Goal: Task Accomplishment & Management: Manage account settings

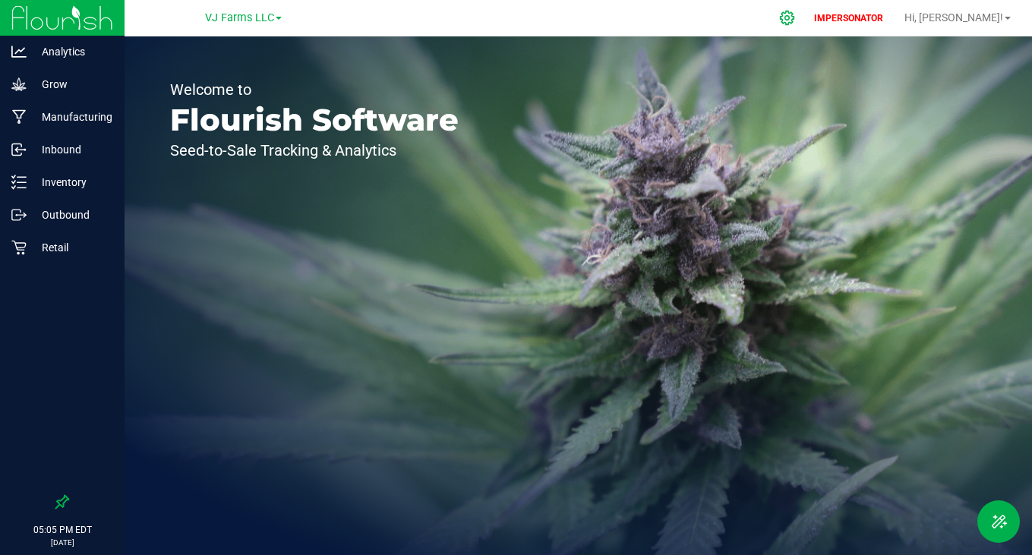
click at [795, 13] on icon at bounding box center [787, 18] width 16 height 16
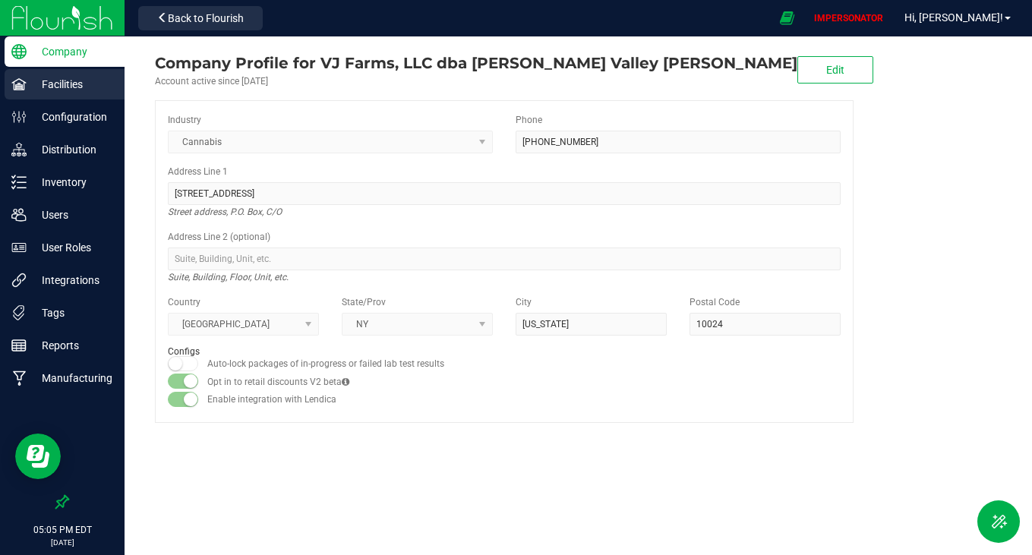
click at [71, 80] on p "Facilities" at bounding box center [72, 84] width 91 height 18
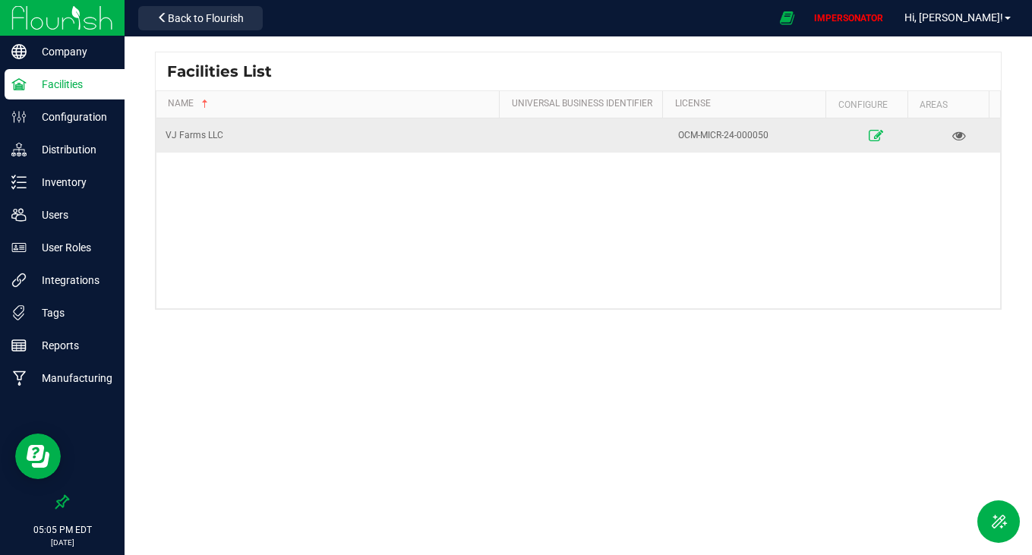
click at [872, 137] on icon at bounding box center [875, 135] width 14 height 11
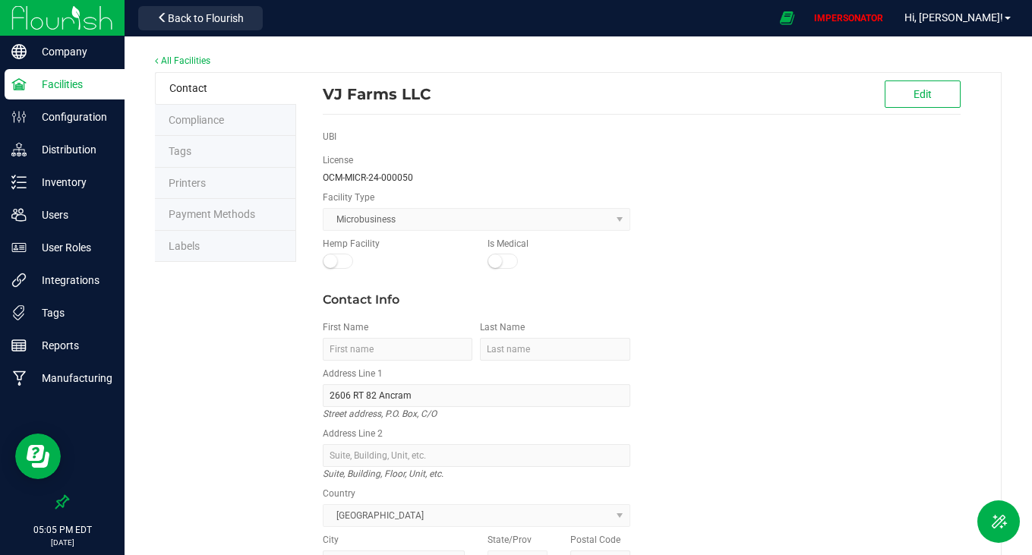
click at [243, 235] on li "Labels" at bounding box center [225, 247] width 141 height 32
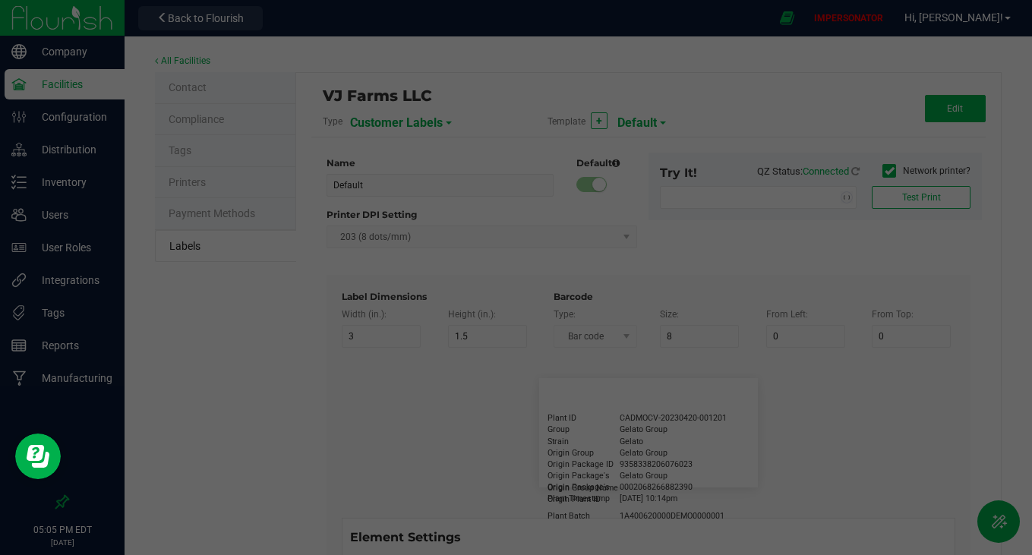
type input "2.25"
type input "1.25"
type input "20"
type input "5"
type input "Customer"
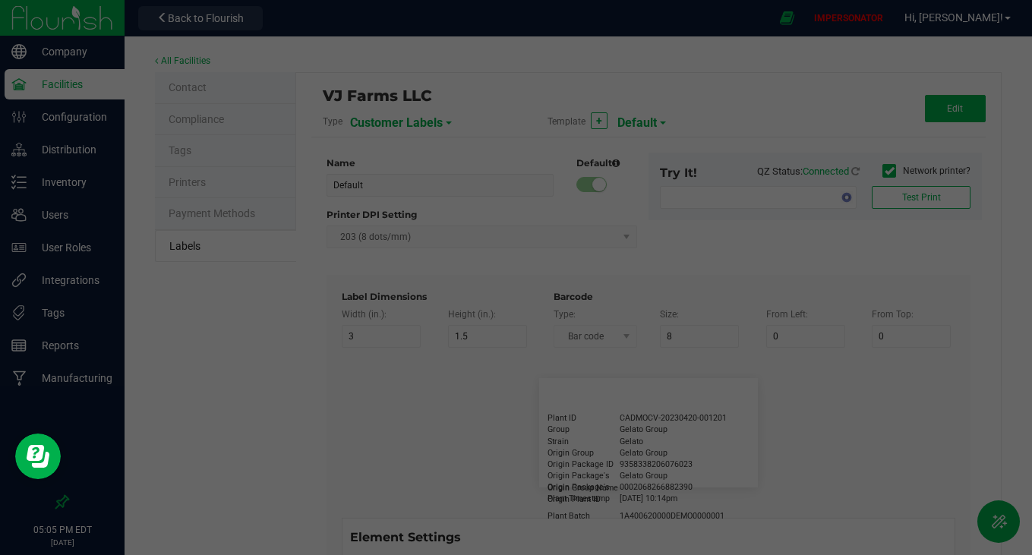
type input "15"
type input "5"
type input "[PERSON_NAME]"
type input "Product"
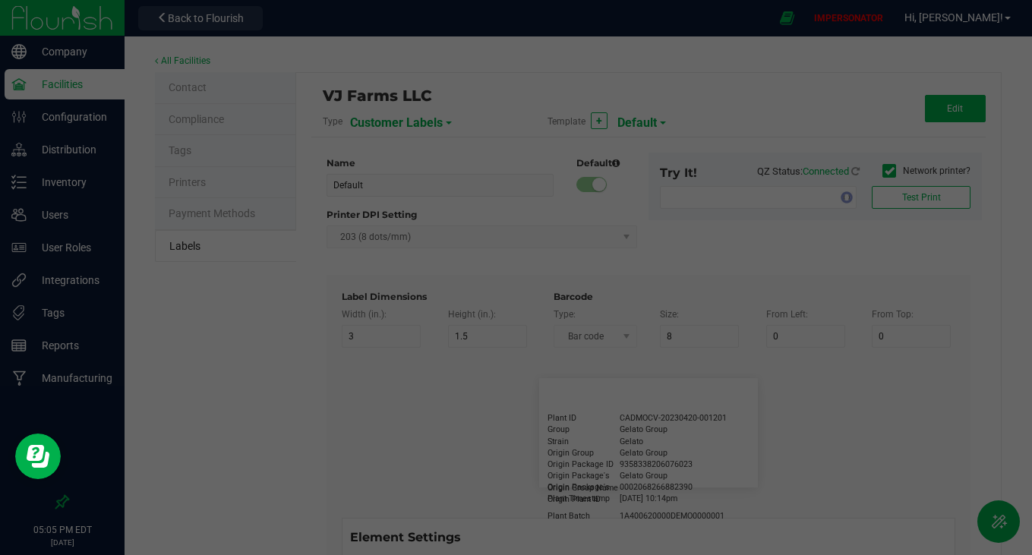
type input "15"
type input "5"
type input "10"
type input "GSC Oil Tincture"
type input "Qty"
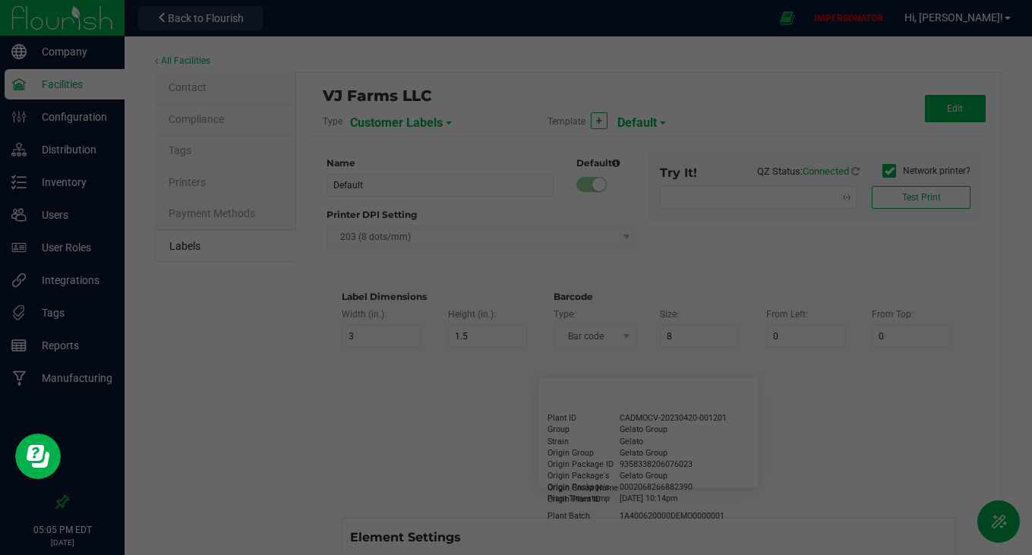
type input "5"
type input "15"
type input "3 ea"
type input "Physician"
type input "15"
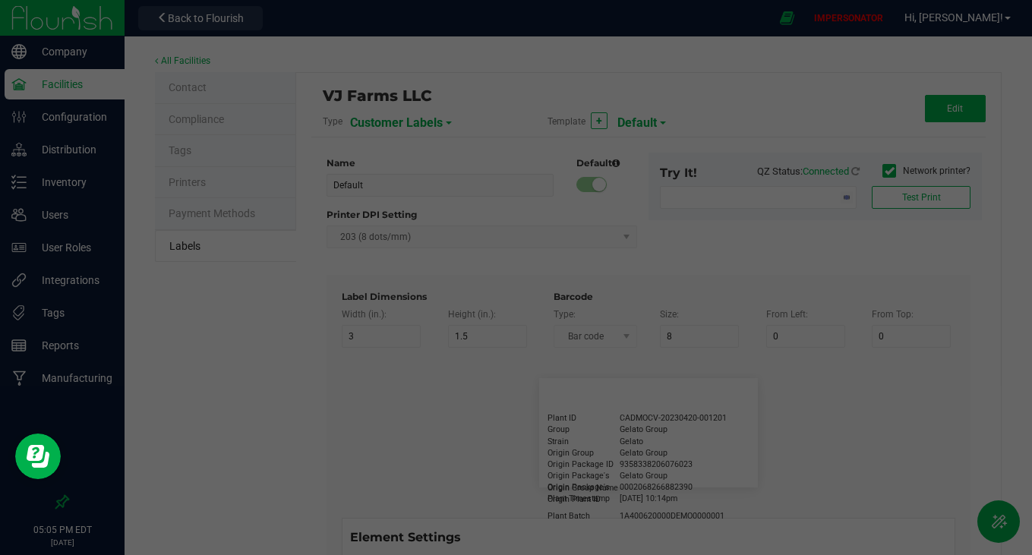
type input "5"
type input "Docfirst Doclast, MD."
type input "Order Date"
type input "15"
type input "5"
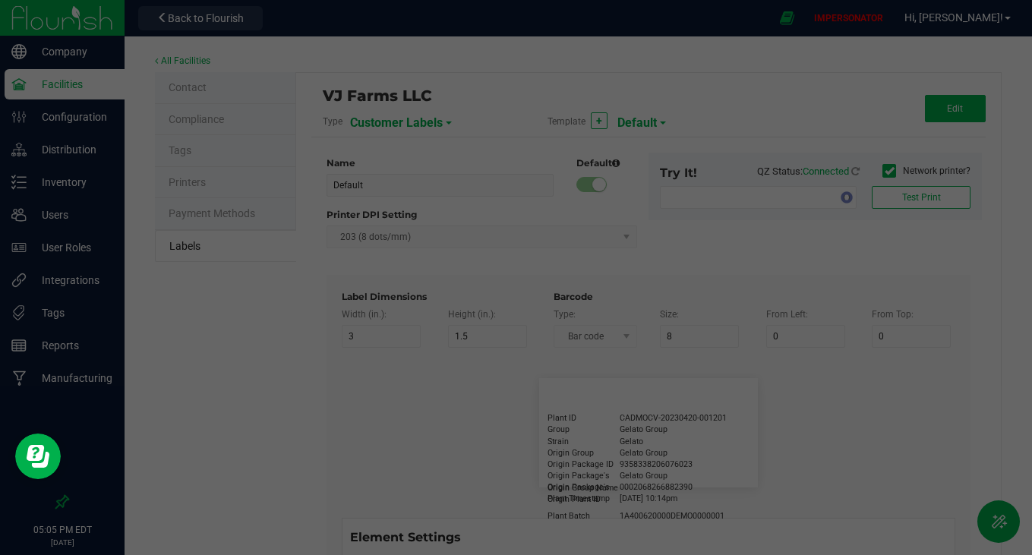
type input "25"
type input "[DATE] 1:17 pm"
type input "Package ID"
type input "15"
type input "5"
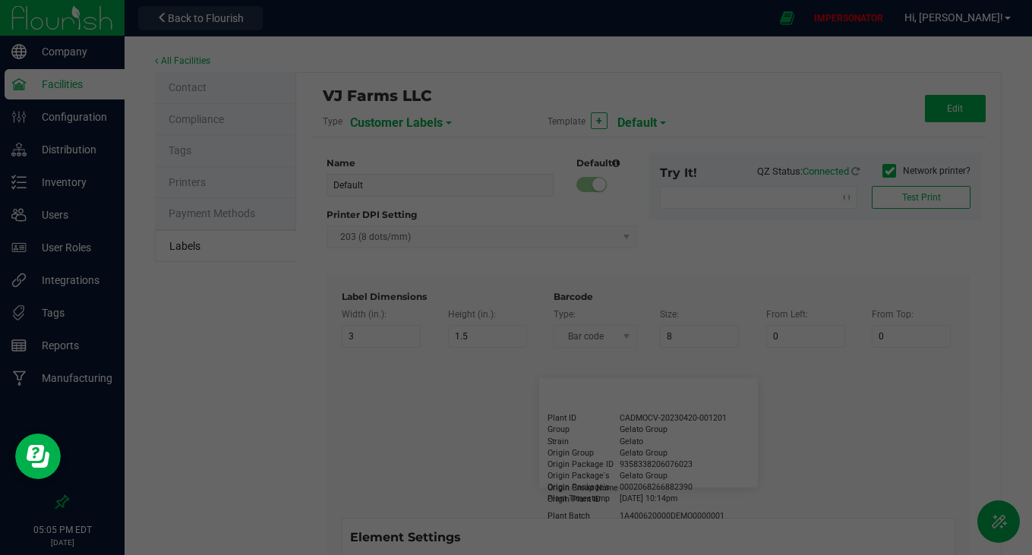
type input "10"
type input "CADMODS-20230420-096"
type input "Lot Number"
type input "15"
type input "5"
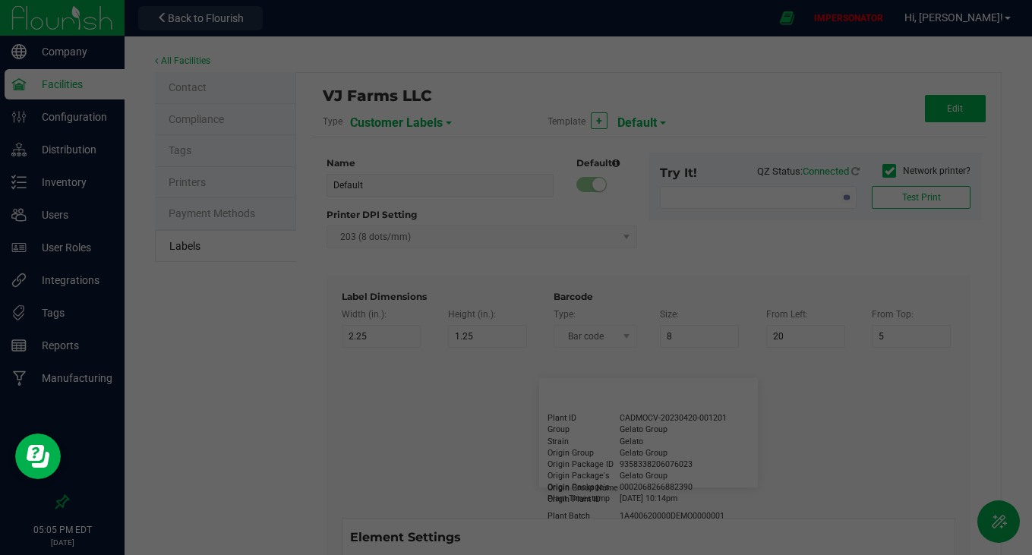
type input "10"
type input "LOTPXGDP-0912"
type input "Warning"
type input "15"
type input "5"
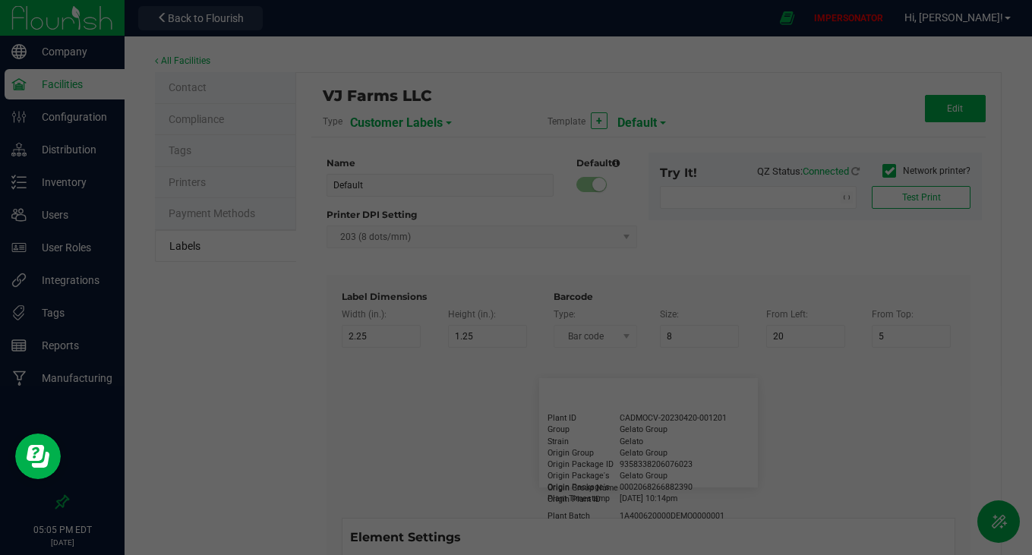
type input "30"
type input "Type Warning Here"
type input "Brand"
type input "15"
type input "5"
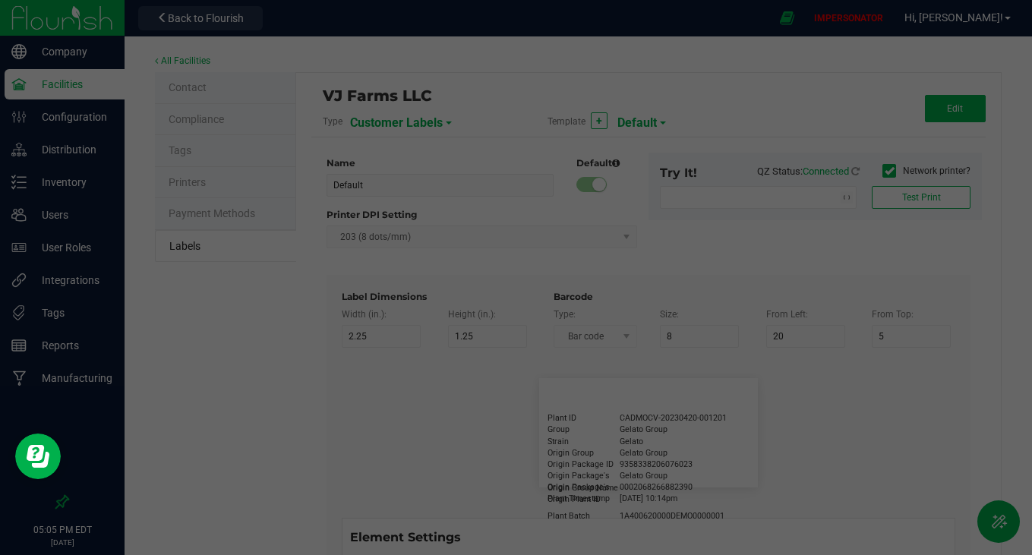
type input "30"
type input "Cannabis Co."
type input "NDC Number"
type input "15"
type input "5"
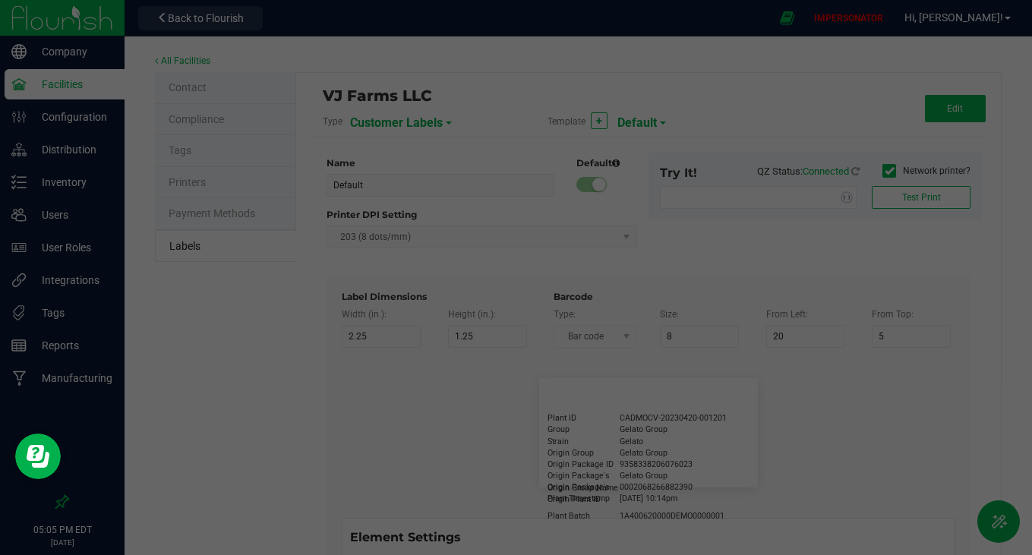
type input "30"
type input "[PHONE_NUMBER]"
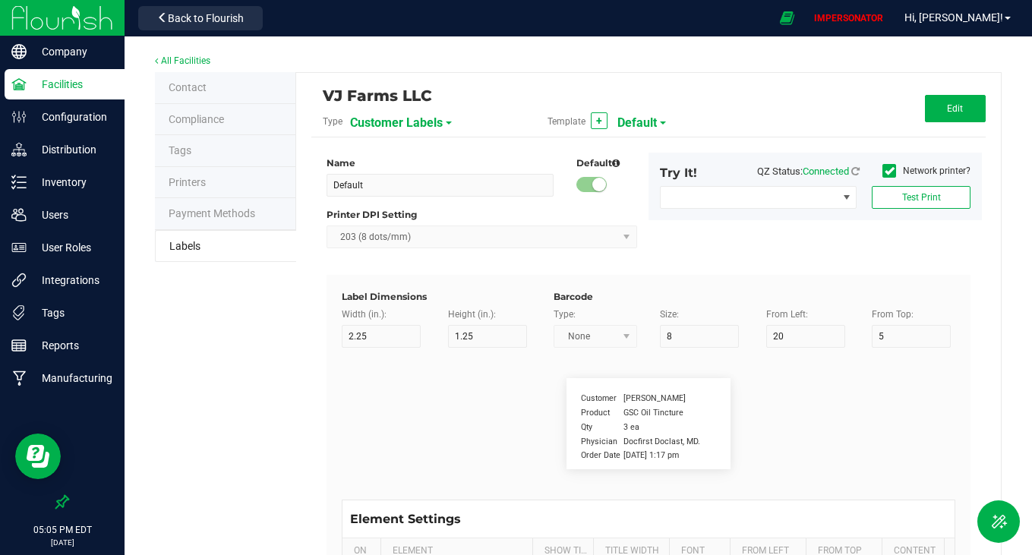
click at [397, 128] on span "Customer Labels" at bounding box center [396, 123] width 93 height 26
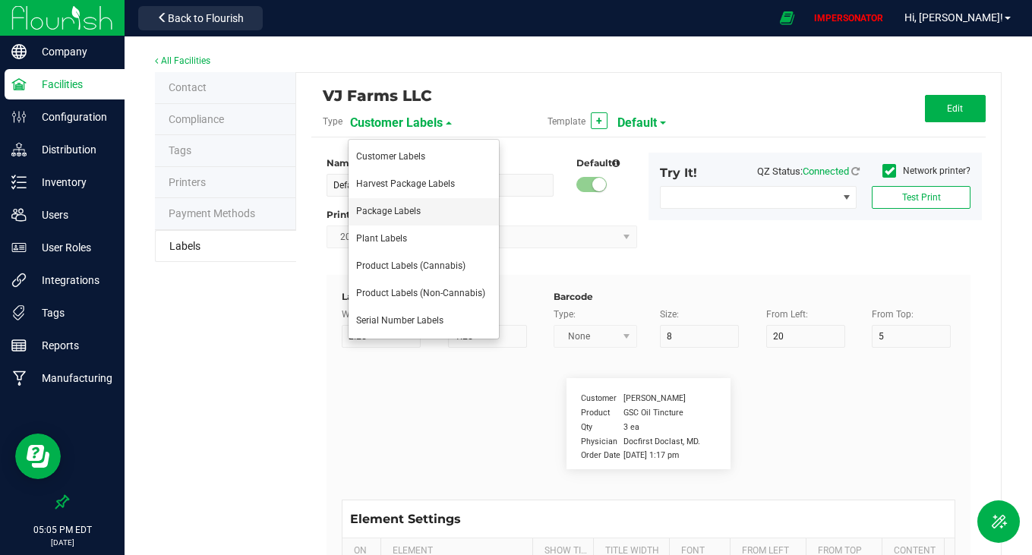
click at [370, 209] on span "Package Labels" at bounding box center [388, 211] width 65 height 11
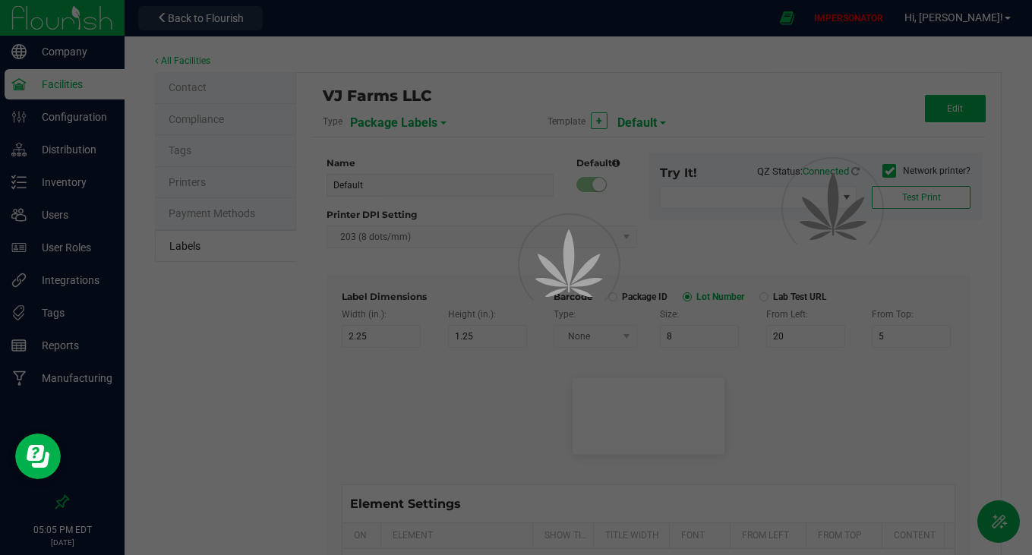
type input "Small Regulatory"
type input "1.2"
type input "0.85"
type input "6"
type input "1.5"
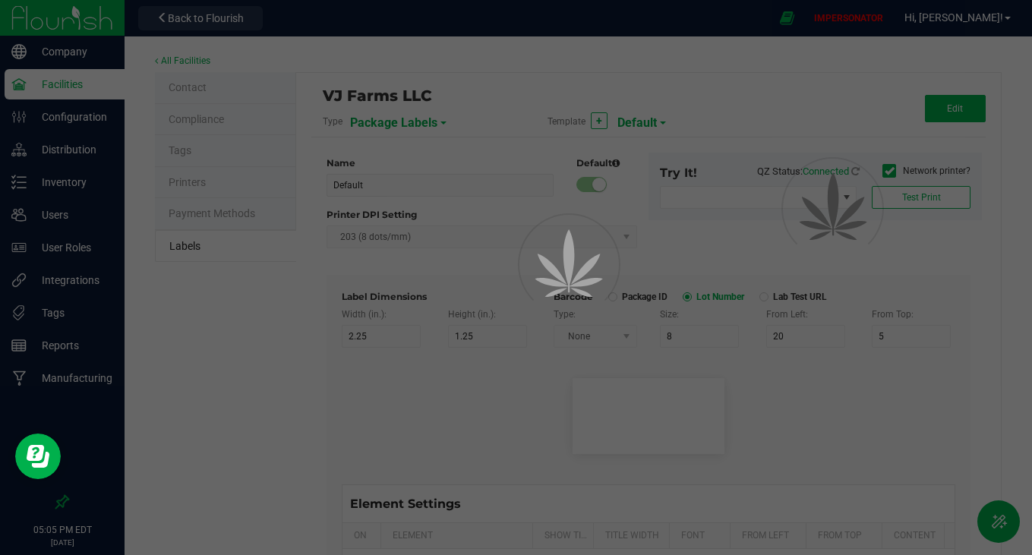
type input "19"
type input "1"
type input "6"
type input "4"
type input "4.5"
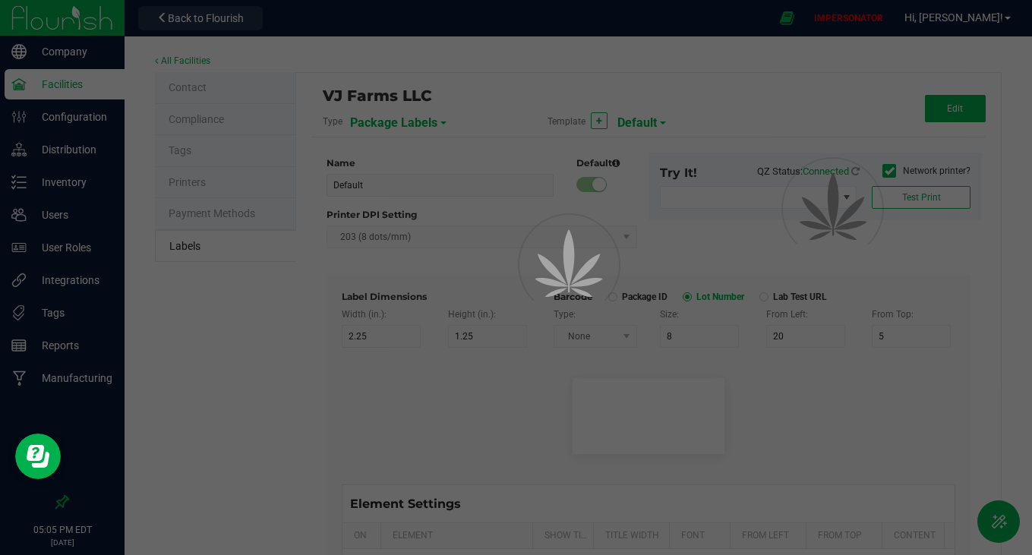
type input "BBB-DDC-PR00-10PK-0000"
type input "Exp/Use By"
type input "13"
type input "6"
type input "13.5"
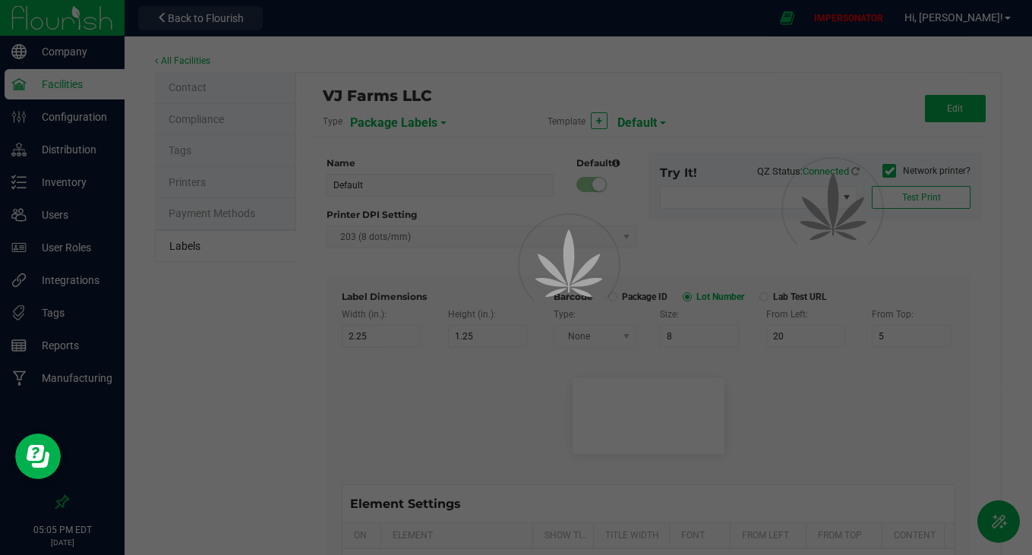
type input "[DATE]"
type input "THC %"
type input "7"
type input "6"
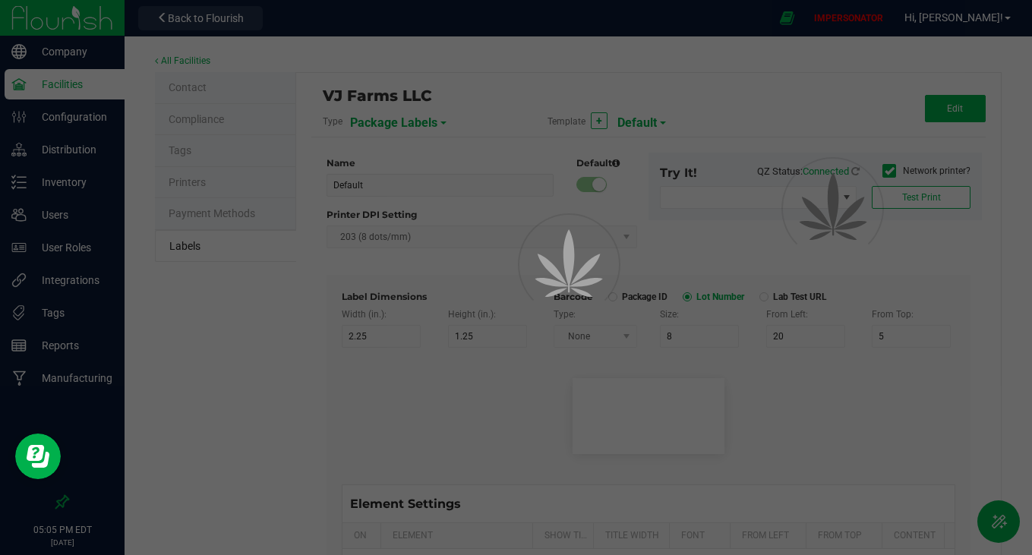
type input "7.5"
type input "28.03"
type input "CBD %"
type input "7"
type input "6"
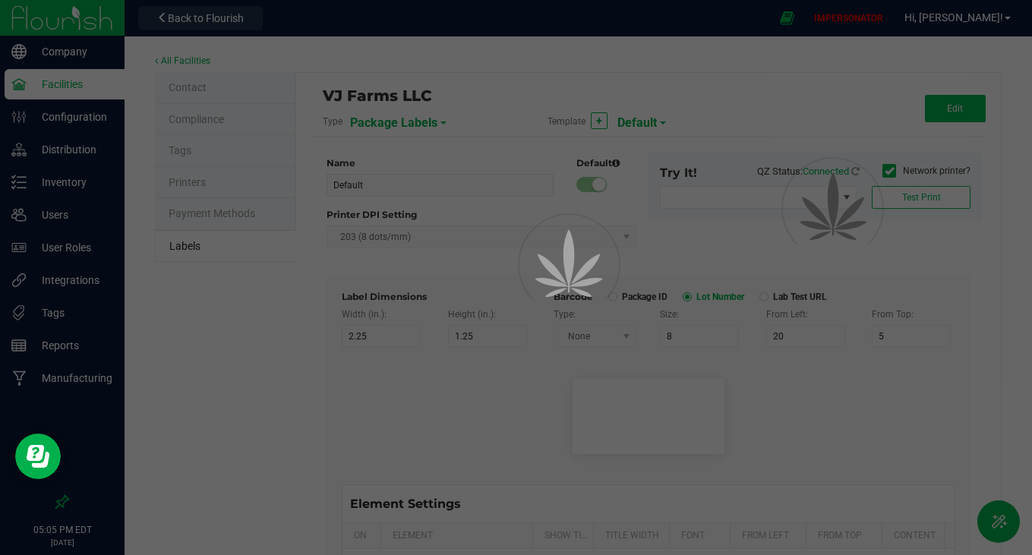
type input "6"
type input "10.5"
type input "27.43"
type input "Serving Size"
type input "11"
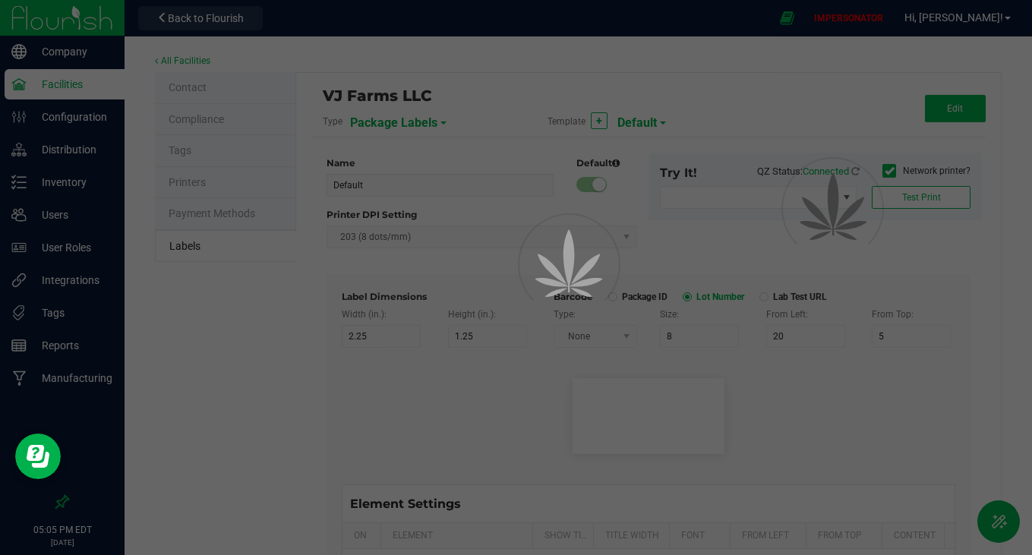
type input "6"
type input "19"
type input "7.5"
type input "0000 mg/pk"
type input "Ref Field 2"
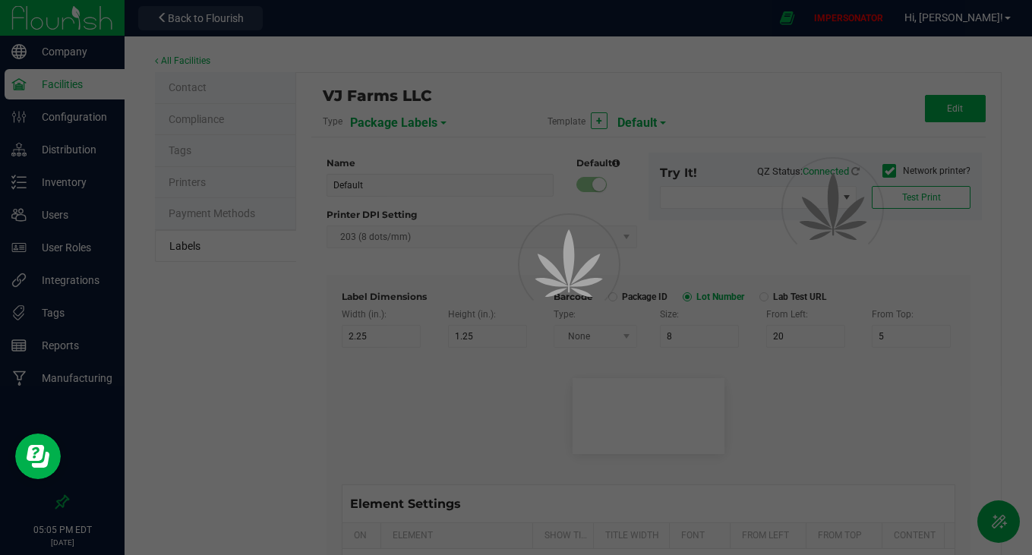
type input "25"
type input "6"
type input "19"
type input "10.5"
type input "0000 mg/pk"
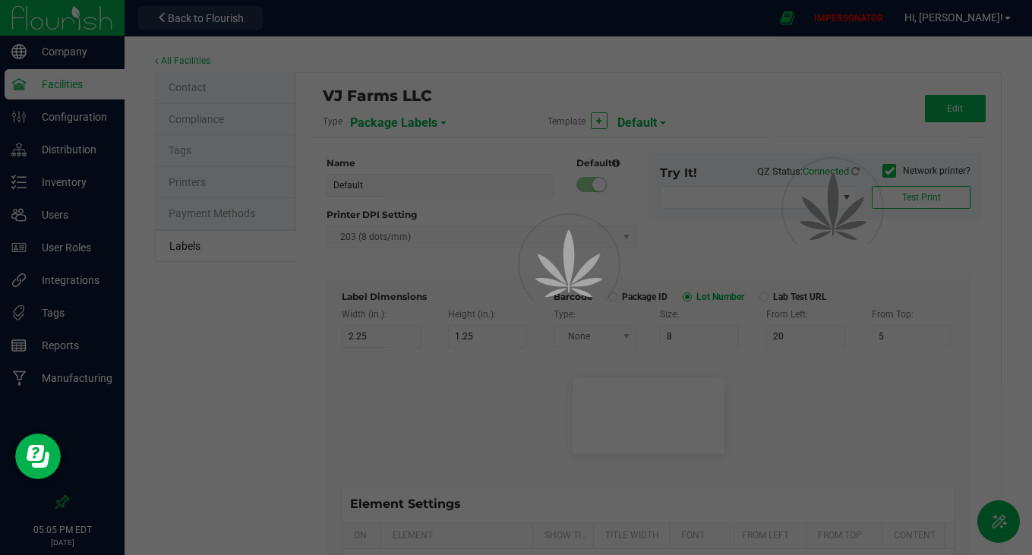
type input "Package ID"
type input "25"
type input "10"
type input "5"
type input "CADMODS-20230420-096"
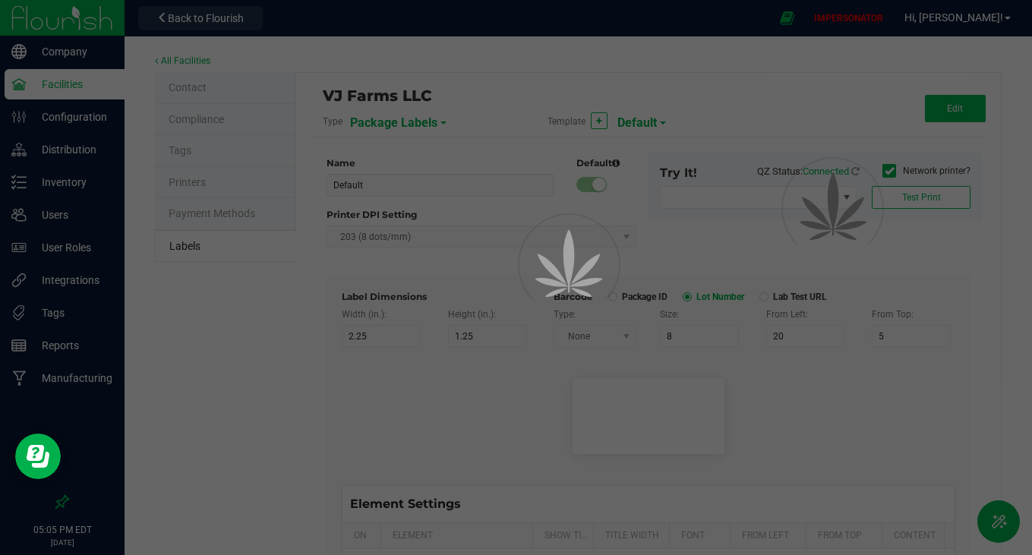
type input "SKU Name"
type input "25"
type input "10"
type input "Gelato Pen"
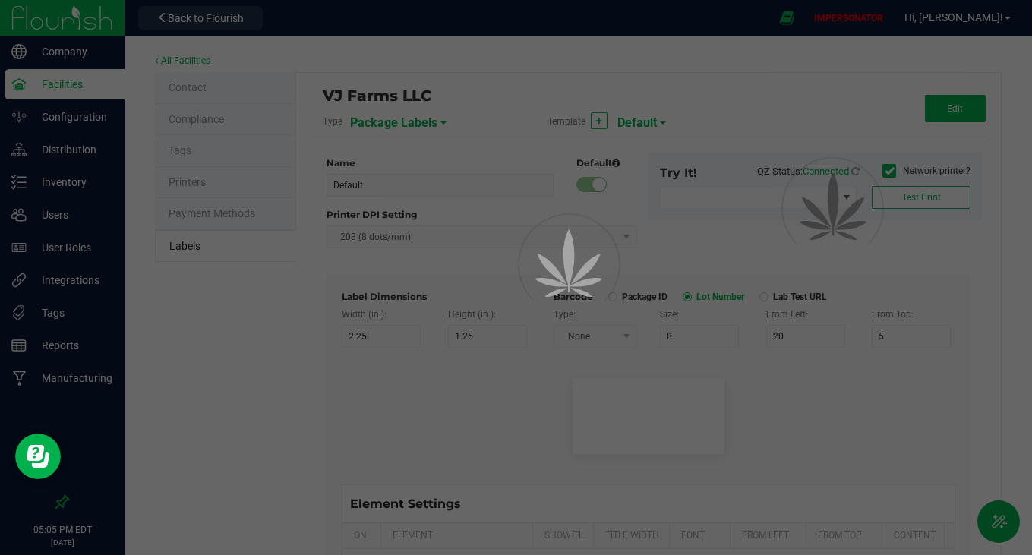
type input "Strain"
type input "25"
type input "10"
type input "15"
type input "Gelato"
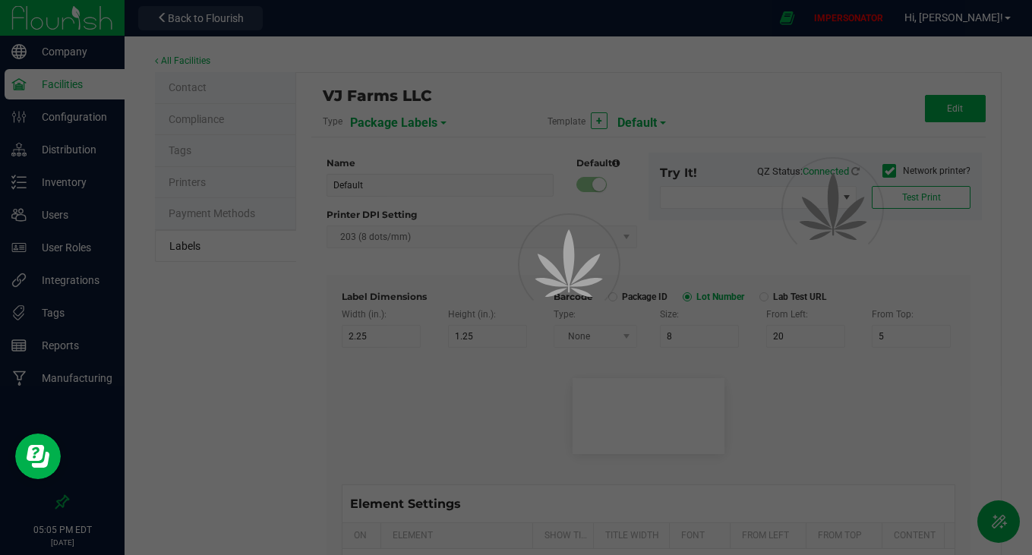
type input "Size"
type input "25"
type input "10"
type input "20"
type input "44 ea"
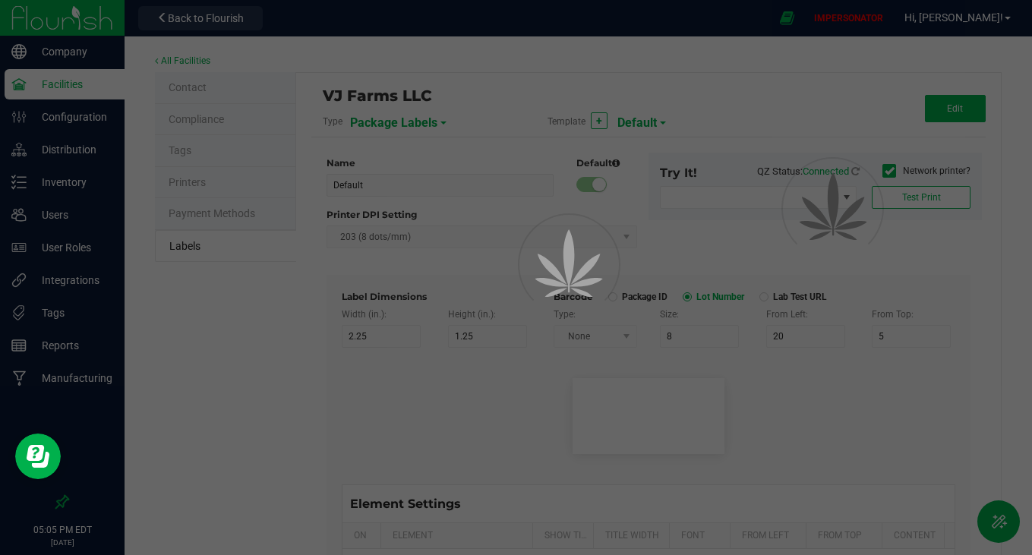
type input "Package Date"
type input "25"
type input "10"
type input "25"
type input "[DATE] 10:14pm"
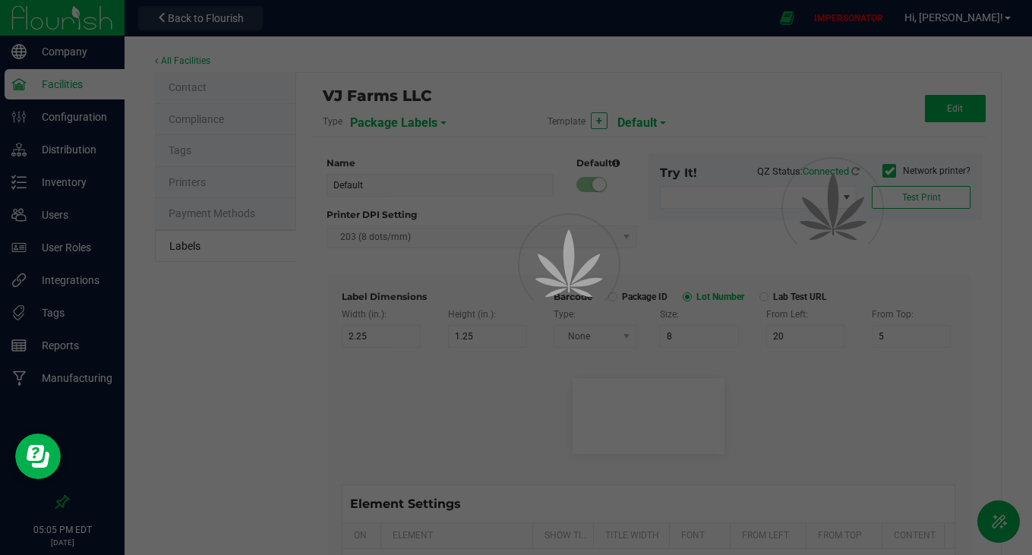
type input "SKU"
type input "25"
type input "10"
type input "42P017"
type input "Ref Field 3"
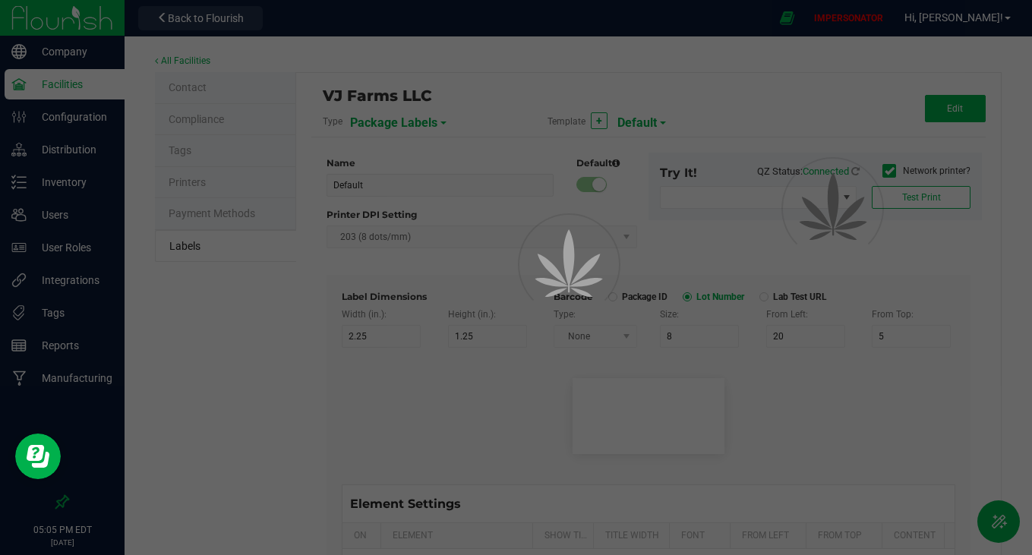
type input "25"
type input "10"
type input "35"
type input "Ref Field 3 Value"
type input "Item Ref Field 1"
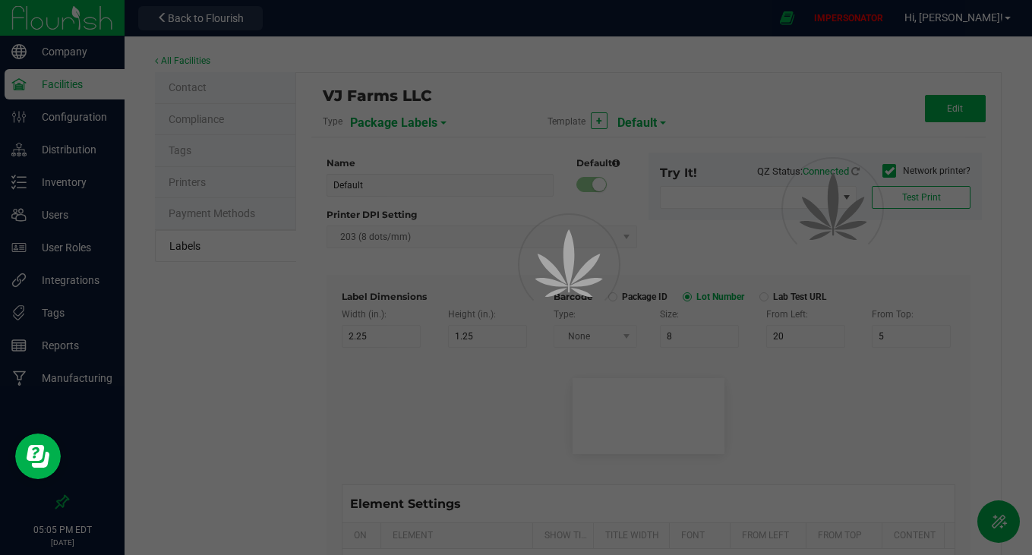
type input "25"
type input "10"
type input "35"
type input "Item Ref Field 1 Value"
type input "Item Ref Field 2"
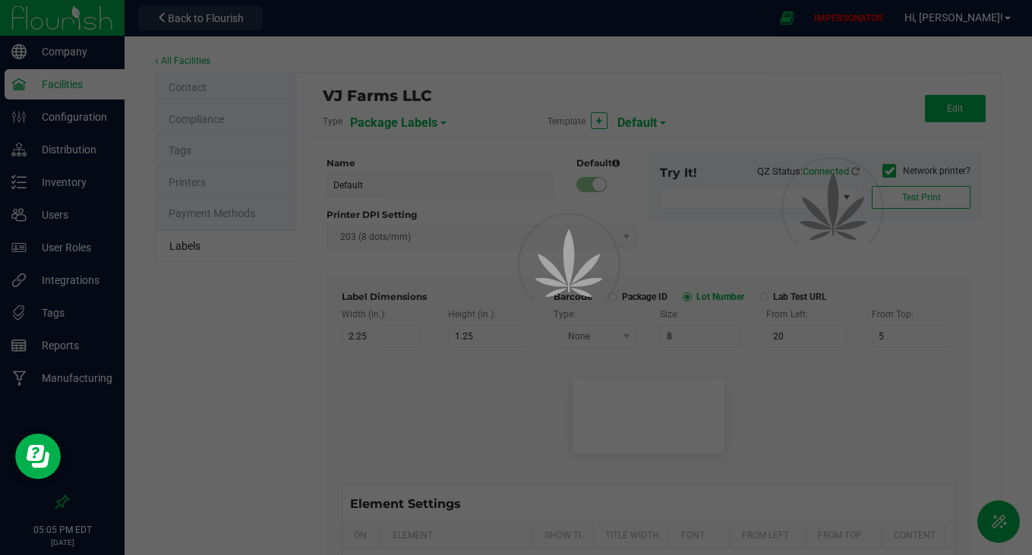
type input "25"
type input "10"
type input "35"
type input "Item Ref Field 2 Value"
type input "Item Ref Field 3"
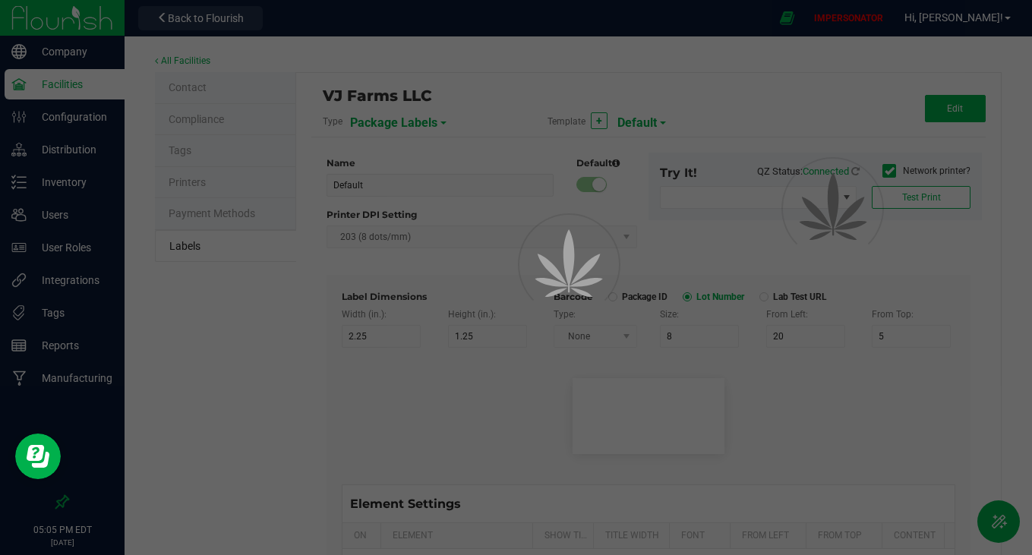
type input "25"
type input "10"
type input "35"
type input "Item Ref Field 3 Value"
type input "Item Ref Field 4"
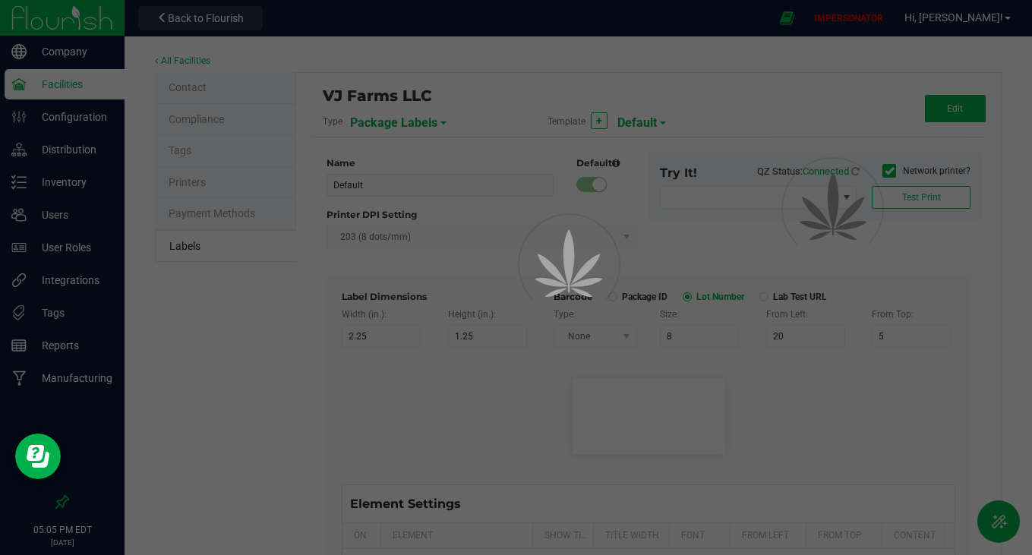
type input "25"
type input "10"
type input "35"
type input "Item Ref Field 4 Value"
type input "Item Ref Field 5"
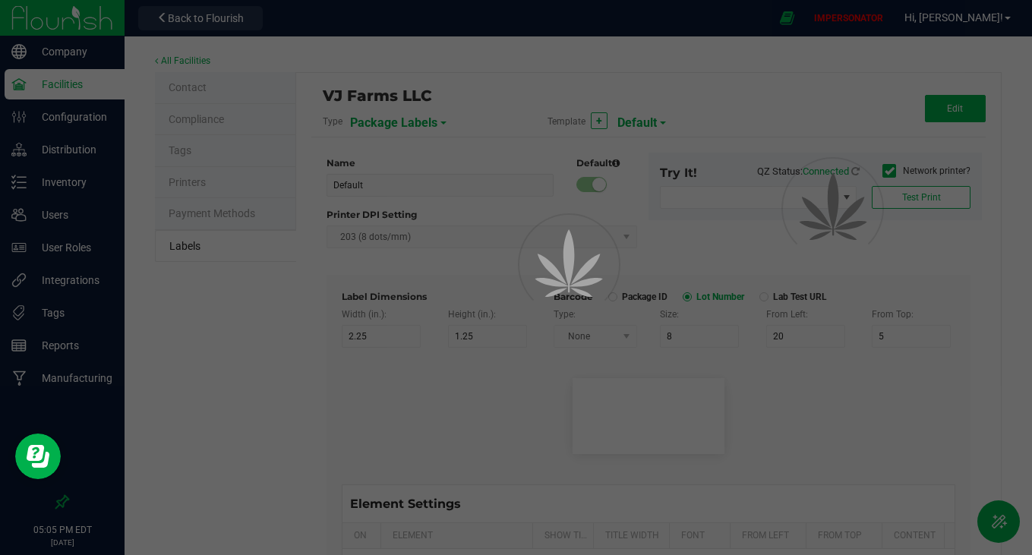
type input "25"
type input "10"
type input "35"
type input "Item Ref Field 5 Value"
type input "NDC Number"
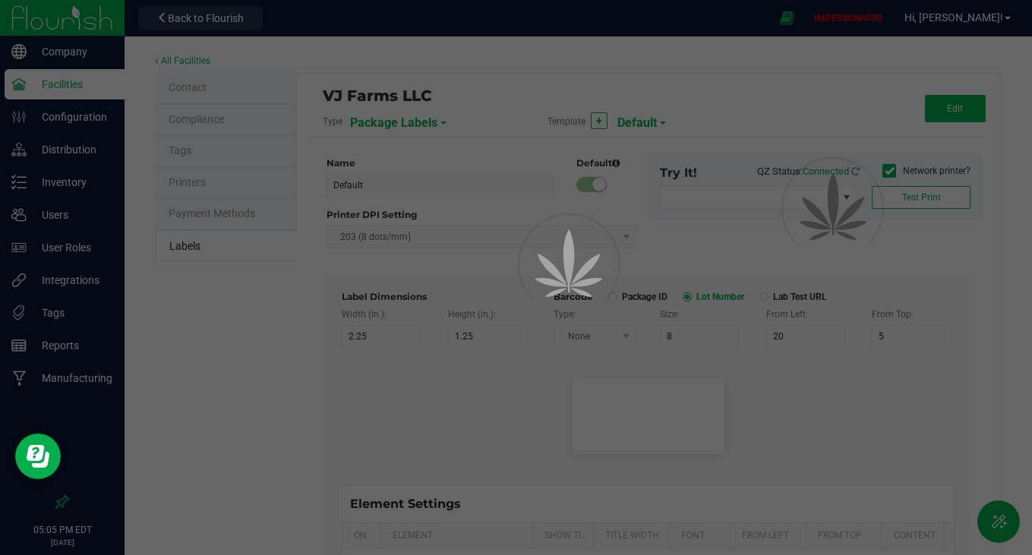
type input "25"
type input "10"
type input "35"
type input "[PHONE_NUMBER]"
type input "Number of Servings"
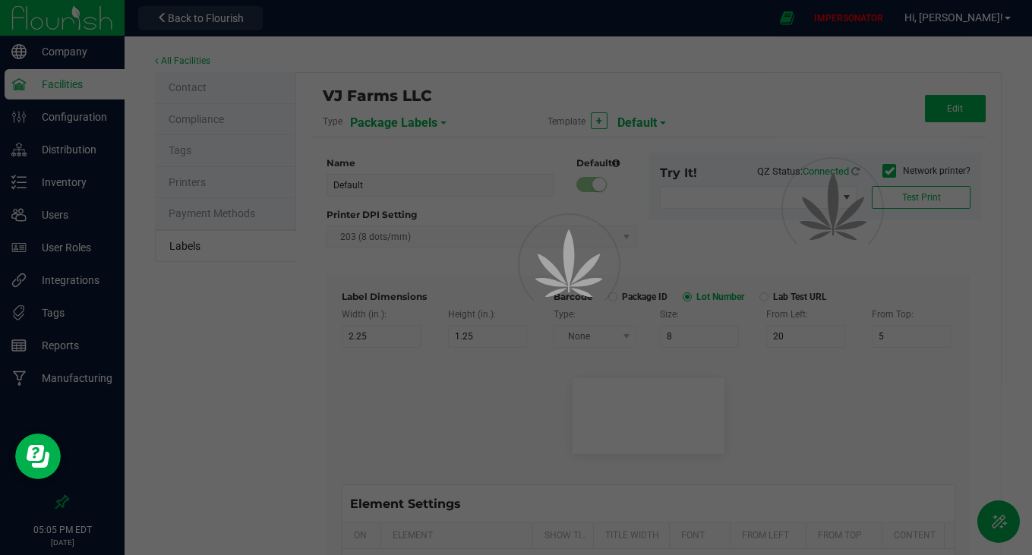
type input "25"
type input "10"
type input "35"
type input "4 servings/item"
type input "Serving Size"
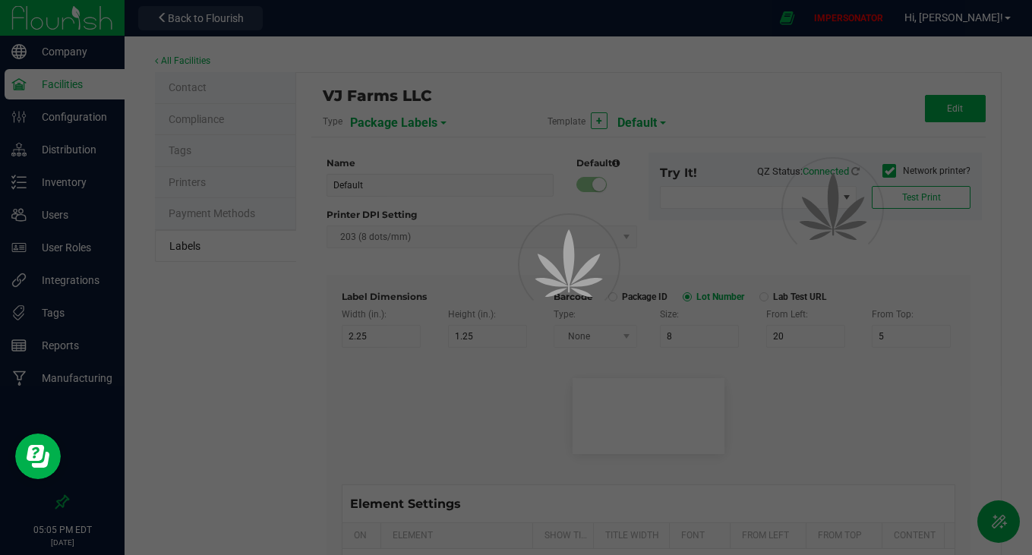
type input "25"
type input "10"
type input "35"
type input "1 cup"
type input "Serving Size (Grams)"
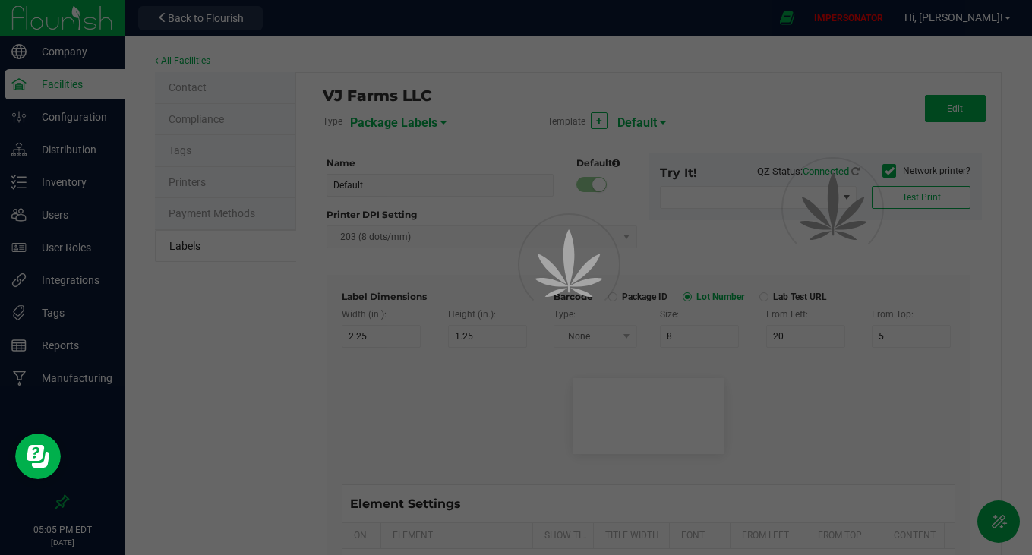
type input "25"
type input "10"
type input "35"
type input "4 g"
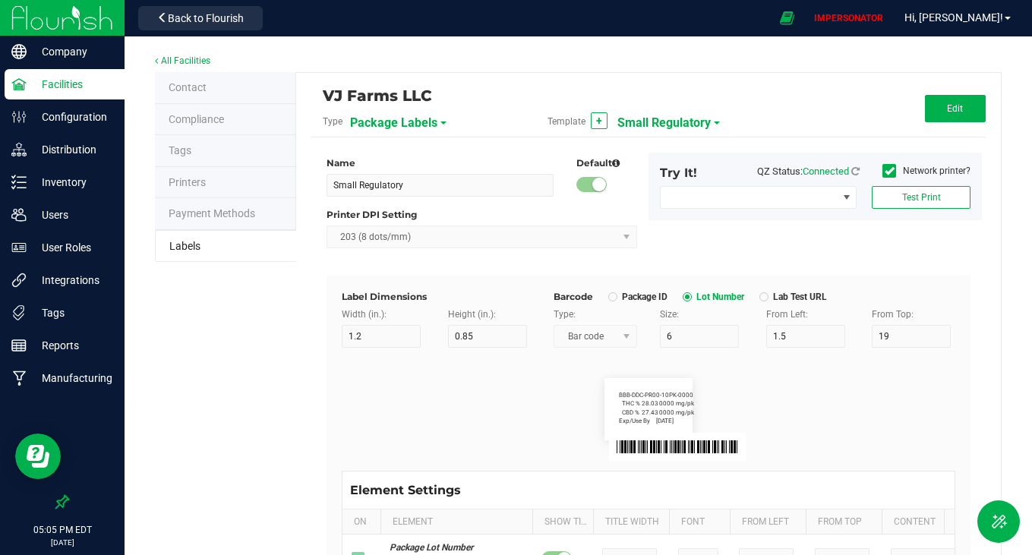
click at [660, 119] on span "Small Regulatory" at bounding box center [663, 123] width 93 height 26
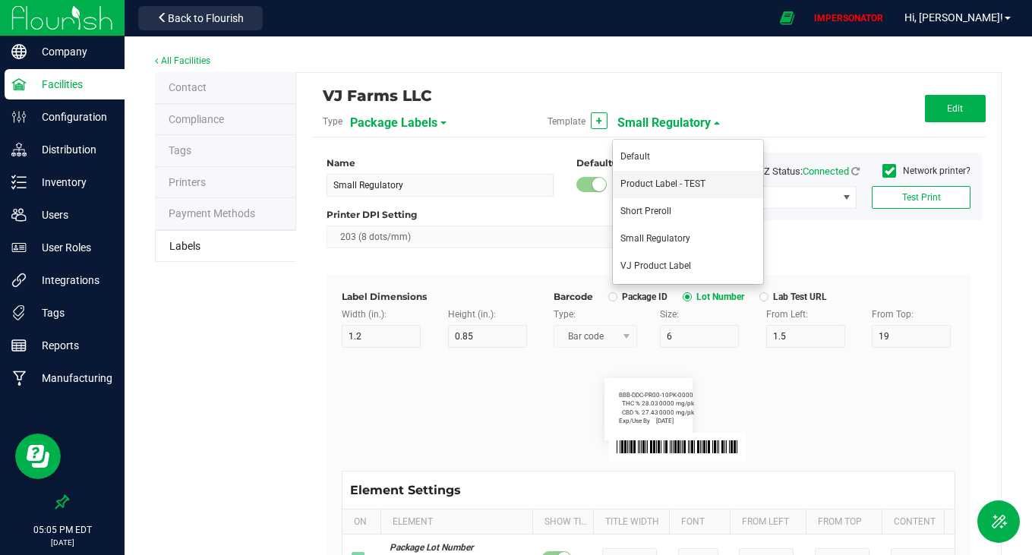
click at [660, 190] on li "Product Label - TEST" at bounding box center [688, 184] width 150 height 27
type input "Product Label - TEST"
type input "2.25"
type input "1.25"
type input "30"
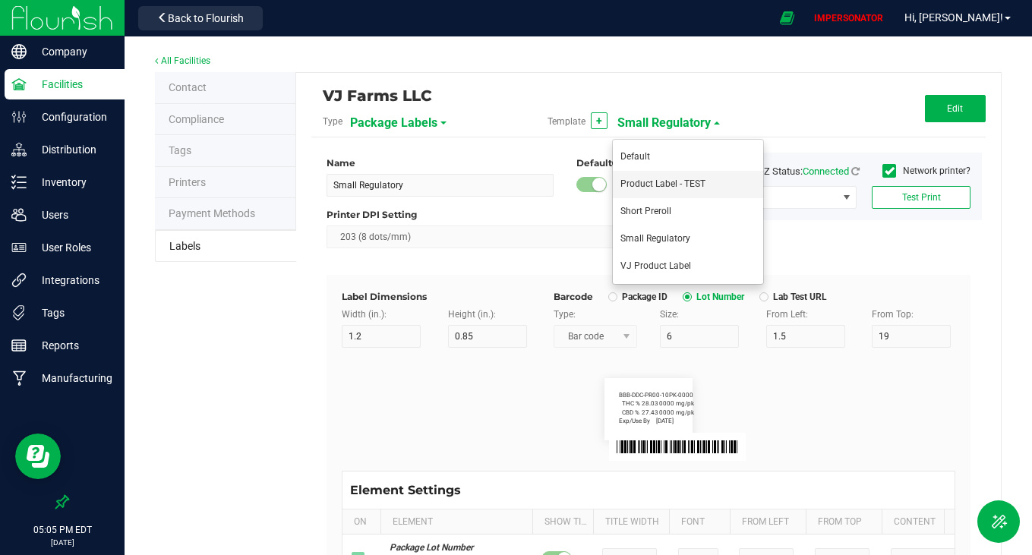
type input "45"
type input "4"
type input "Package ID"
type input "24"
type input "7"
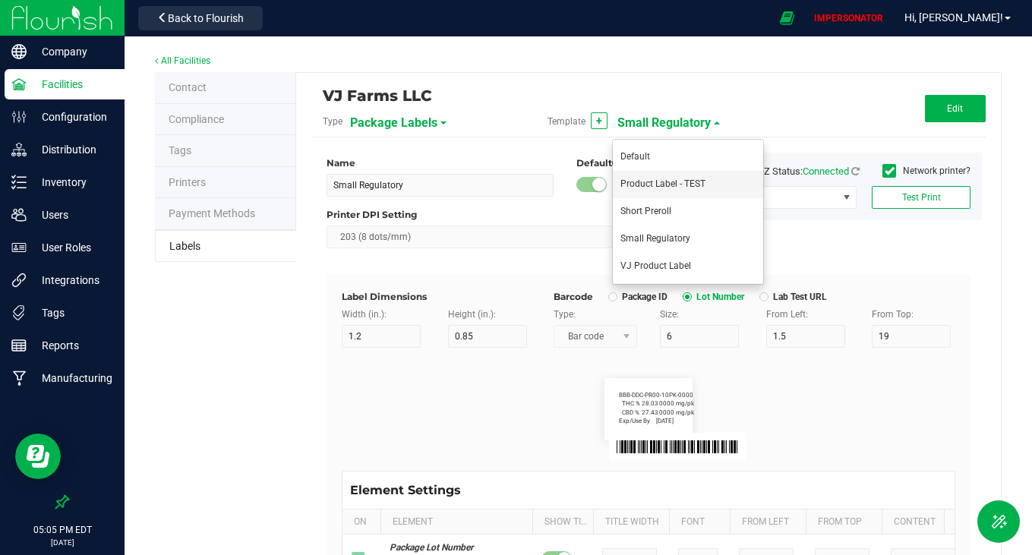
type input "2"
type input "24"
type input "CADMODS-20230420-096"
type input "SKU Name"
type input "24"
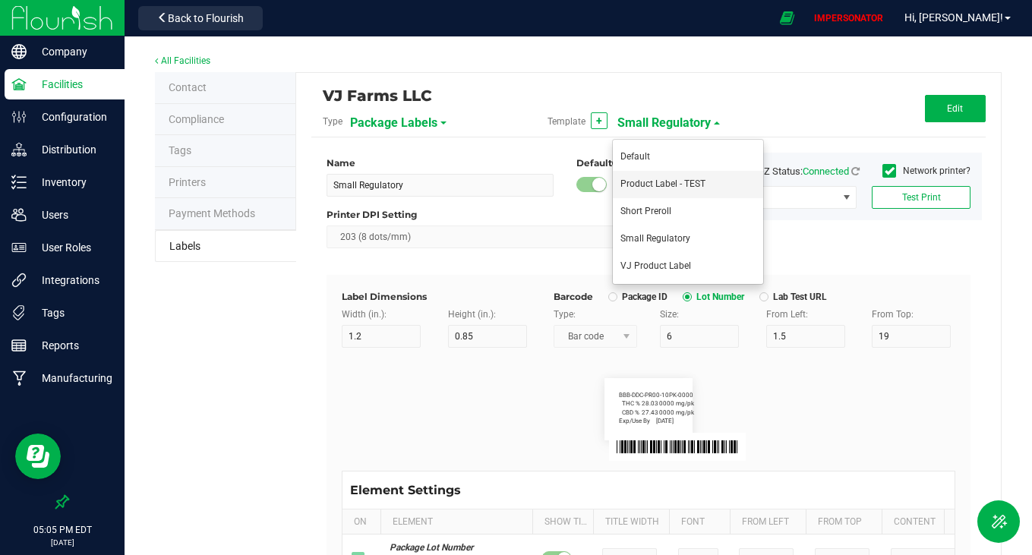
type input "8"
type input "2"
type input "4"
type input "Gelato Pen"
type input "Strain"
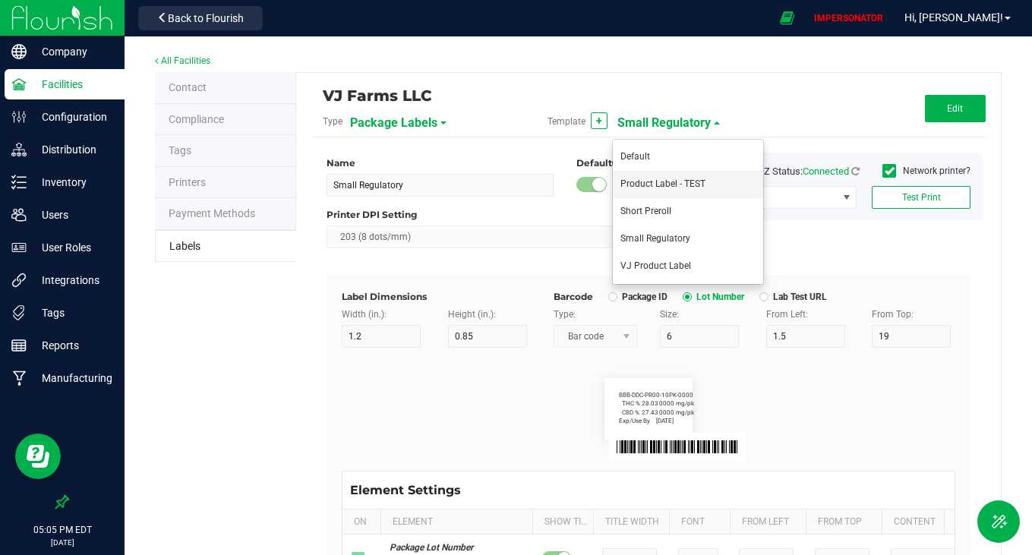
type input "24"
type input "8"
type input "2"
type input "6"
type input "Gelato"
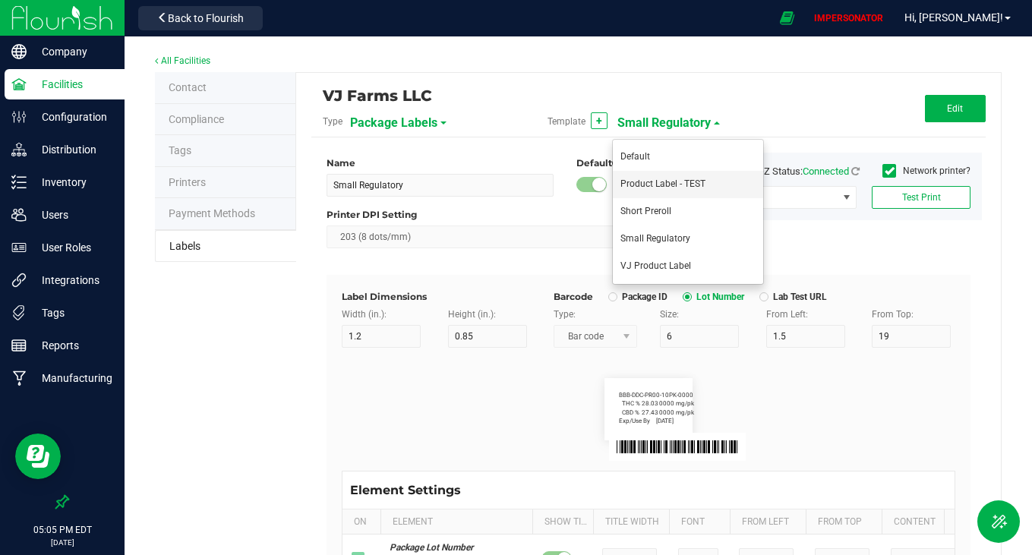
type input "Size"
type input "24"
type input "8"
type input "2"
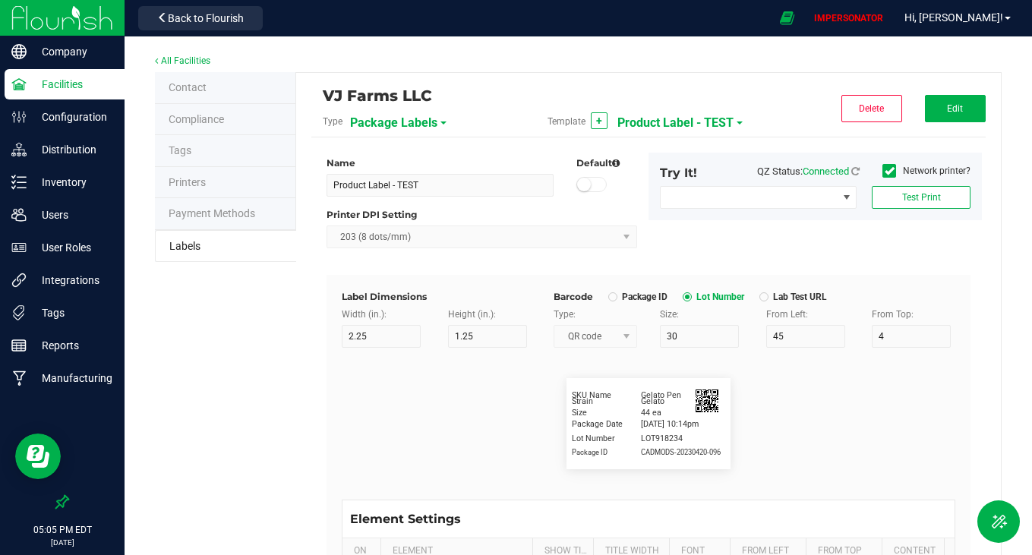
click at [640, 121] on span "Product Label - TEST" at bounding box center [675, 123] width 116 height 26
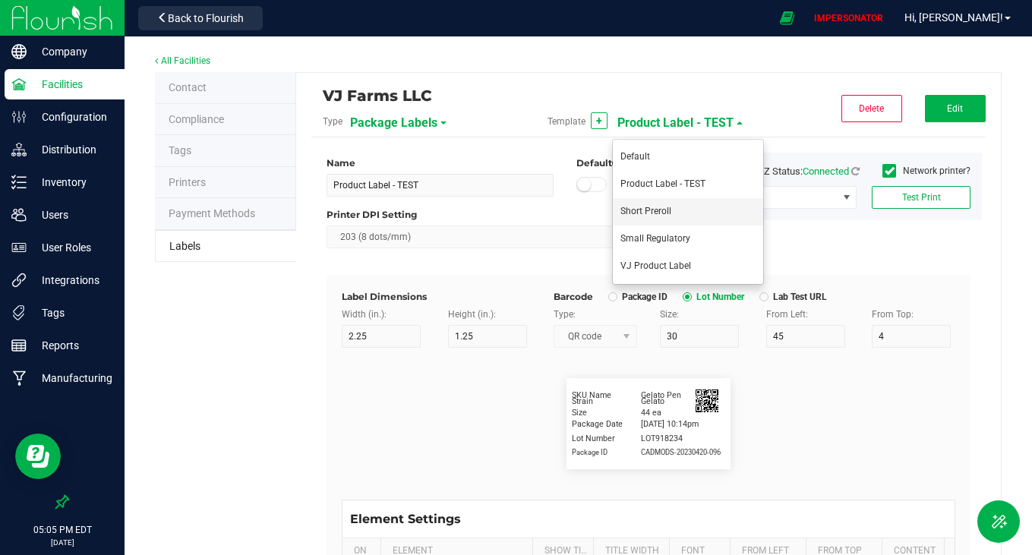
click at [635, 208] on span "Short Preroll" at bounding box center [645, 211] width 51 height 11
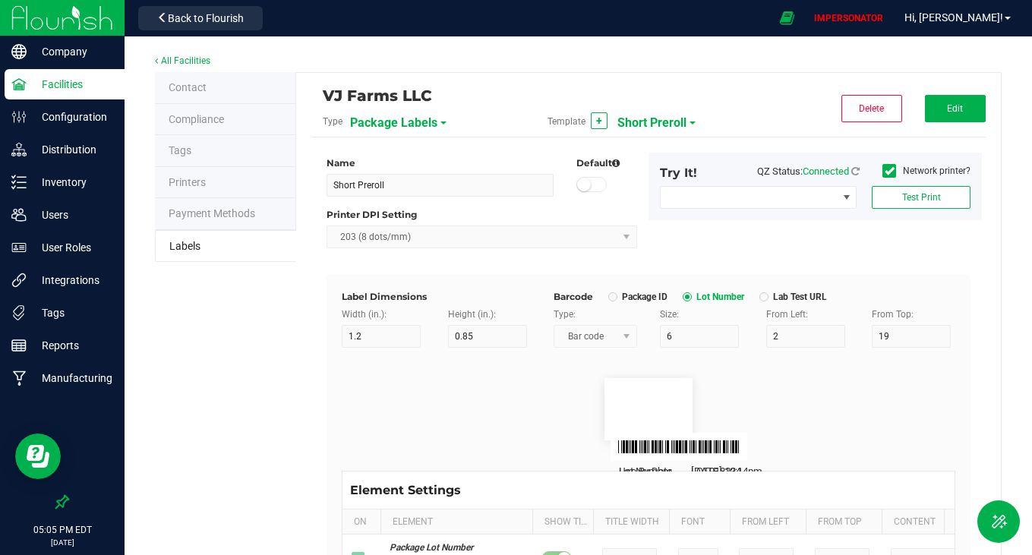
click at [658, 119] on span "Short Preroll" at bounding box center [651, 123] width 69 height 26
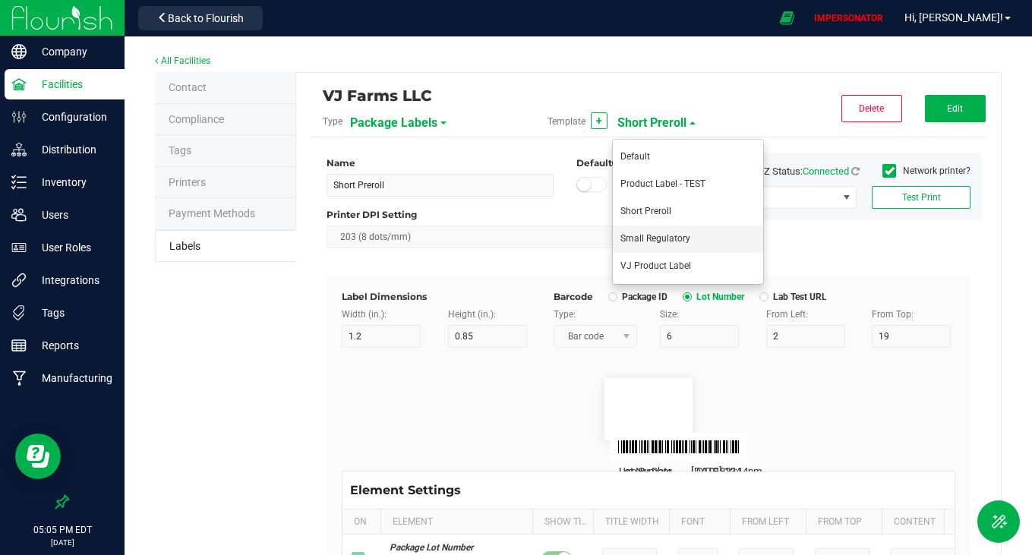
click at [698, 251] on li "Small Regulatory" at bounding box center [688, 238] width 150 height 27
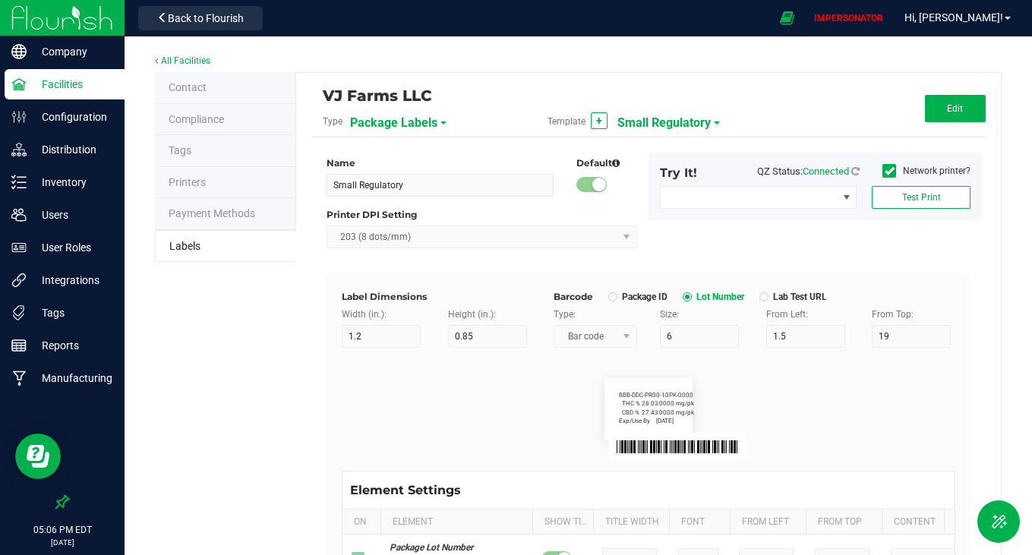
click at [686, 131] on span "Small Regulatory" at bounding box center [663, 123] width 93 height 26
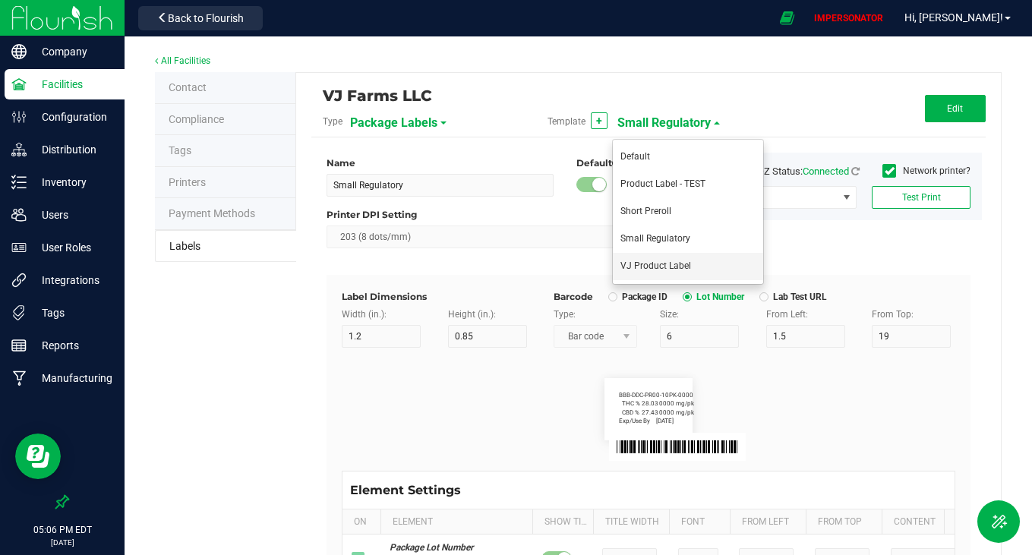
click at [657, 263] on span "VJ Product Label" at bounding box center [655, 265] width 71 height 11
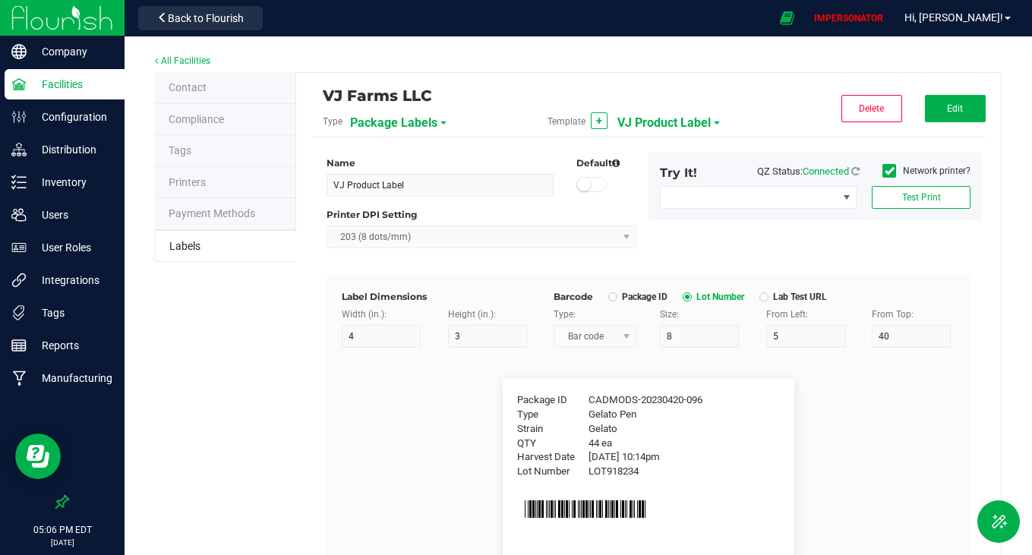
click at [675, 124] on span "VJ Product Label" at bounding box center [663, 123] width 93 height 26
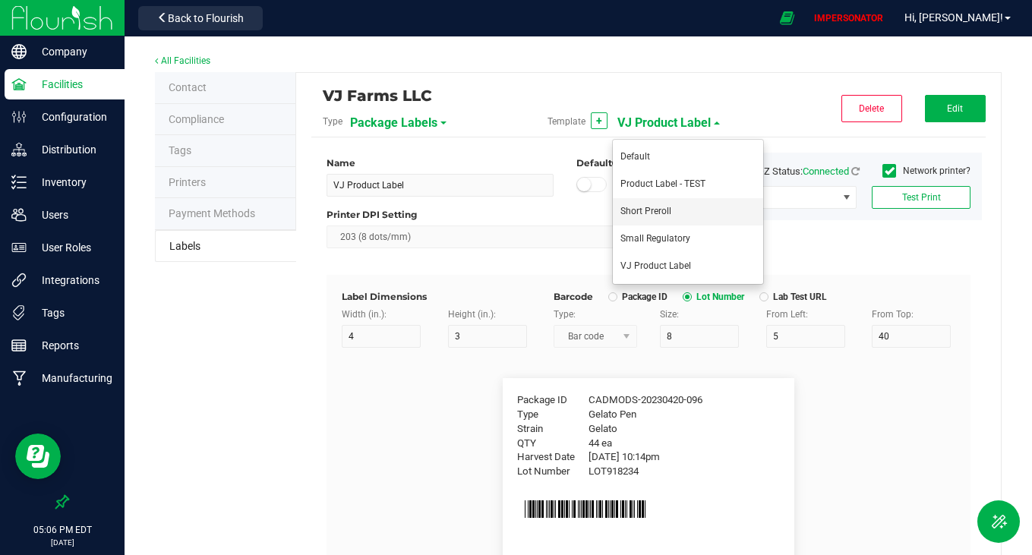
click at [669, 209] on span "Short Preroll" at bounding box center [645, 211] width 51 height 11
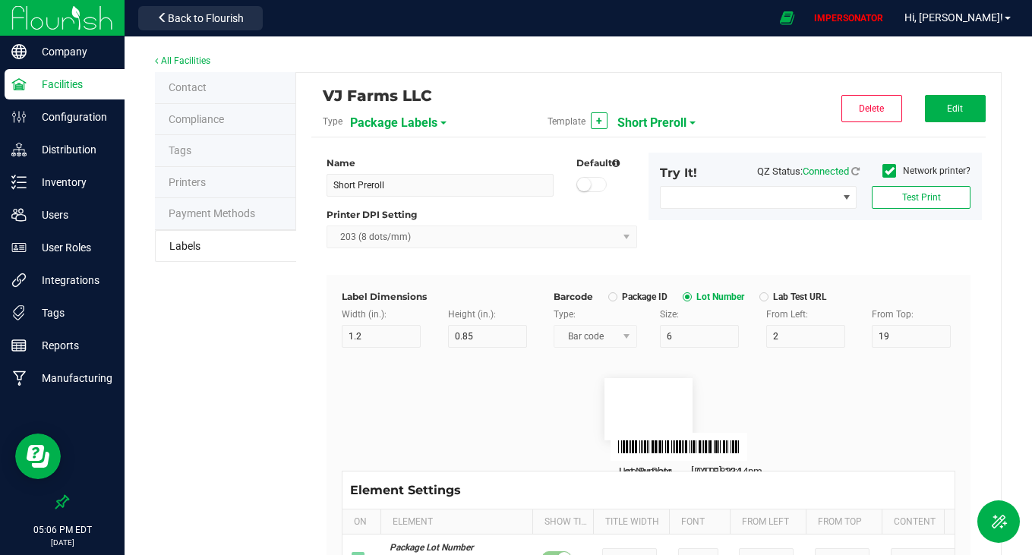
click at [638, 126] on span "Short Preroll" at bounding box center [651, 123] width 69 height 26
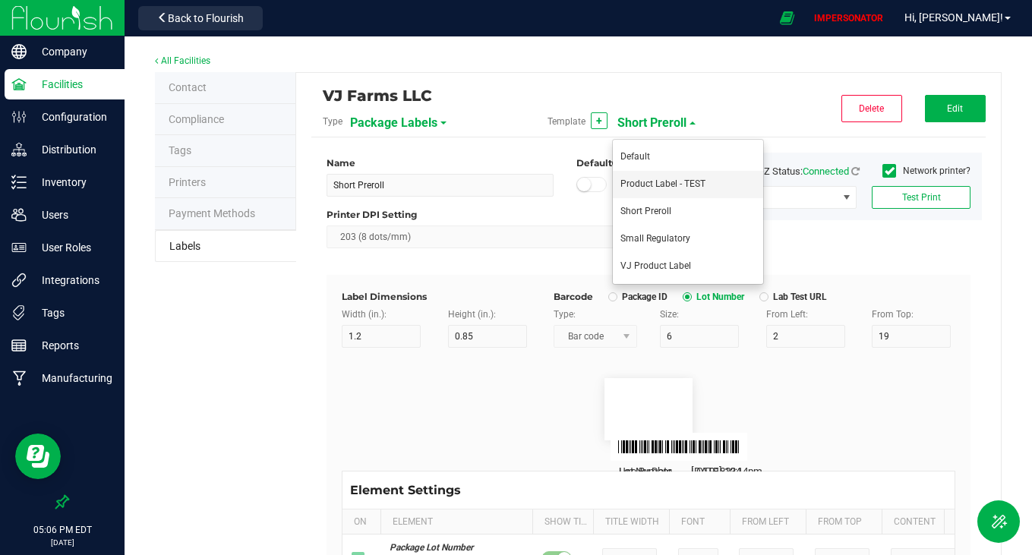
click at [641, 186] on span "Product Label - TEST" at bounding box center [662, 183] width 85 height 11
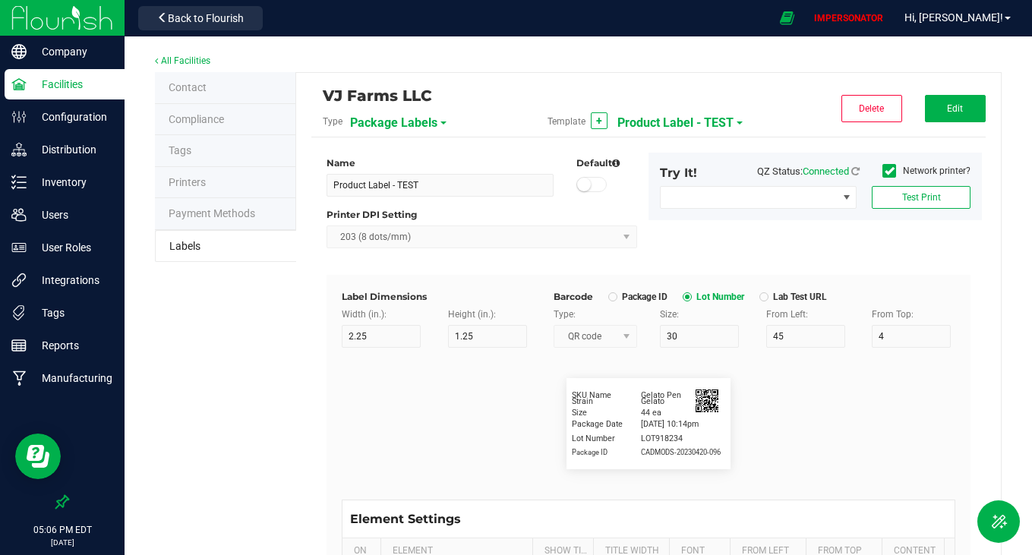
click at [675, 116] on span "Product Label - TEST" at bounding box center [675, 123] width 116 height 26
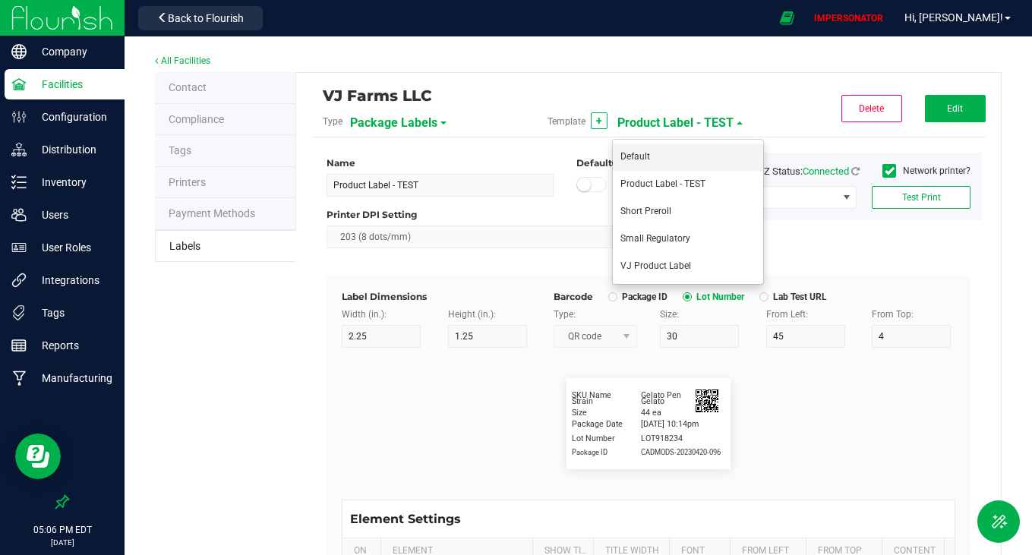
click at [653, 162] on li "Default" at bounding box center [688, 156] width 150 height 27
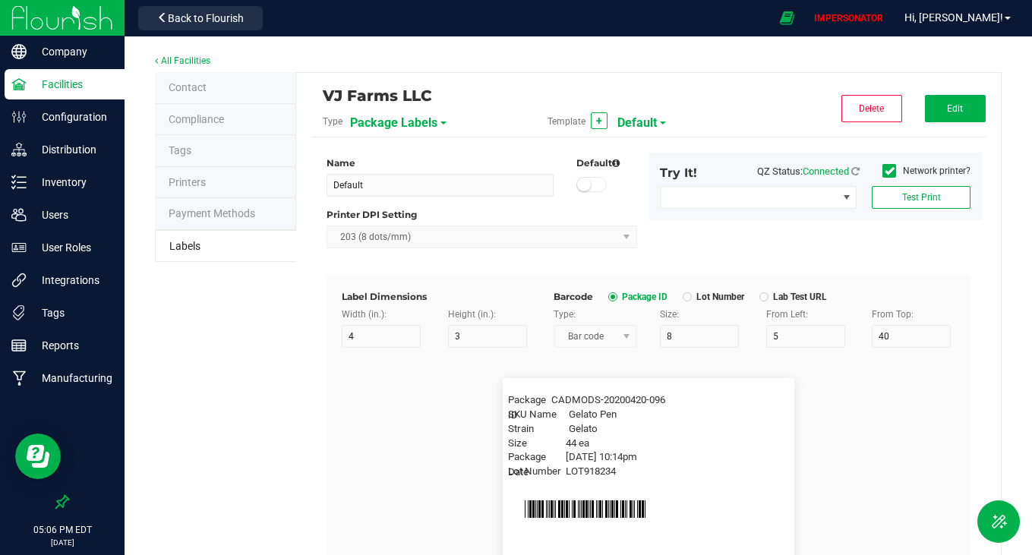
click at [654, 118] on div "Template + Default" at bounding box center [648, 122] width 225 height 26
click at [632, 119] on span "Default" at bounding box center [636, 123] width 39 height 26
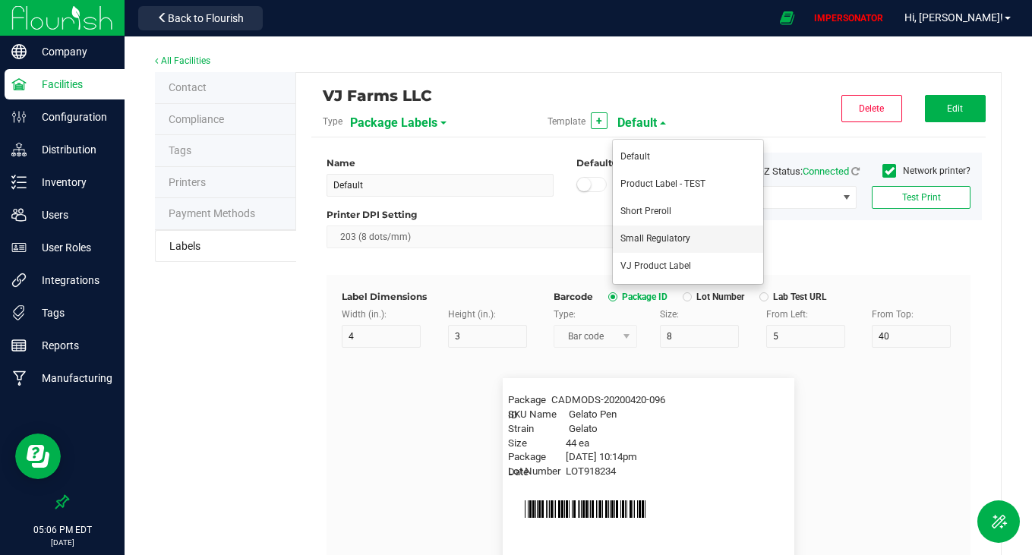
click at [672, 242] on span "Small Regulatory" at bounding box center [655, 238] width 70 height 11
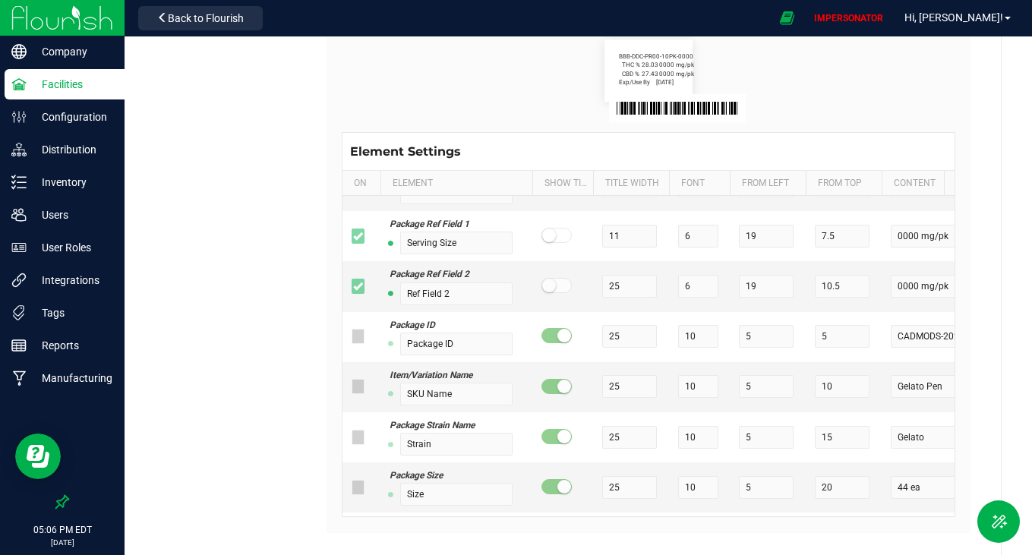
scroll to position [151, 0]
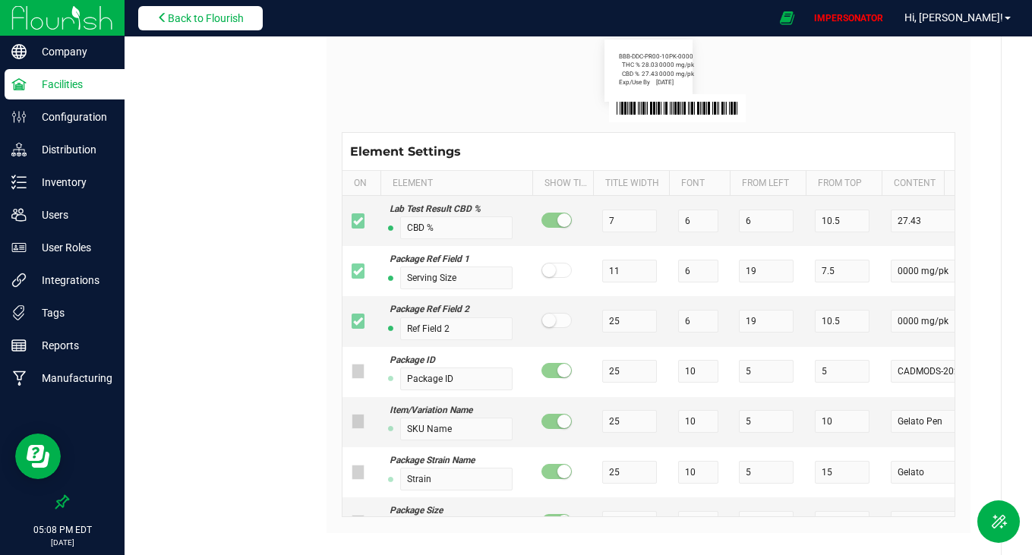
click at [220, 12] on span "Back to Flourish" at bounding box center [206, 18] width 76 height 12
